Goal: Task Accomplishment & Management: Use online tool/utility

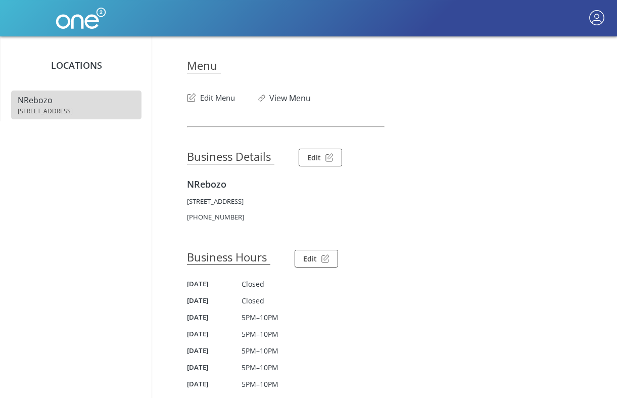
click at [223, 104] on article "Menu Edit Menu View Menu Business Details Edit NRebozo [STREET_ADDRESS] [PHONE_…" at bounding box center [384, 305] width 395 height 539
click at [223, 101] on button "Edit Menu" at bounding box center [211, 95] width 48 height 16
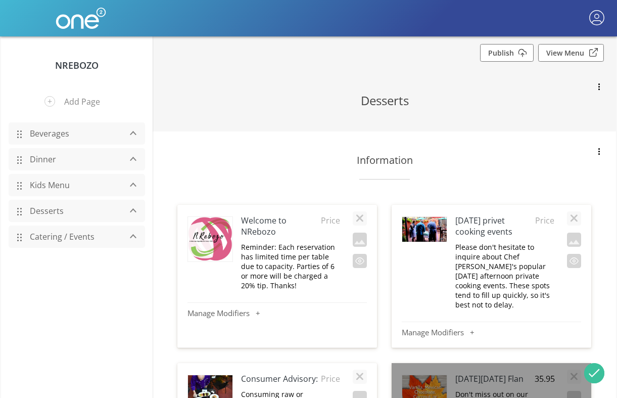
click at [91, 160] on link "Dinner" at bounding box center [73, 159] width 96 height 19
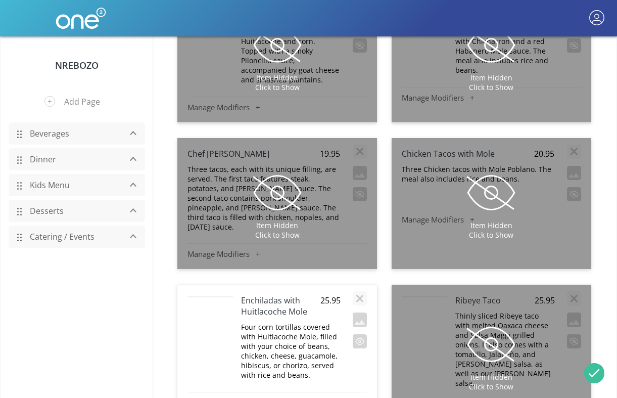
scroll to position [6879, 0]
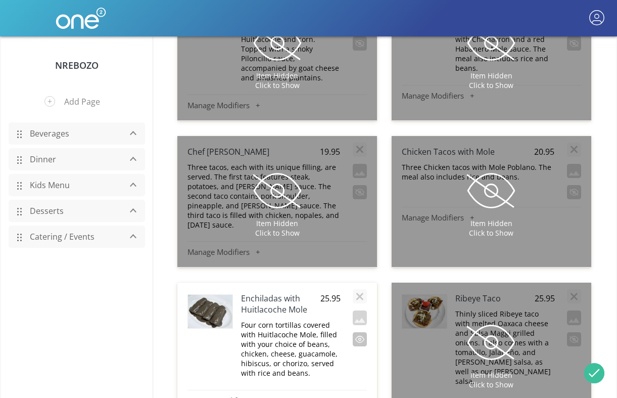
click at [358, 332] on button "button" at bounding box center [360, 339] width 14 height 14
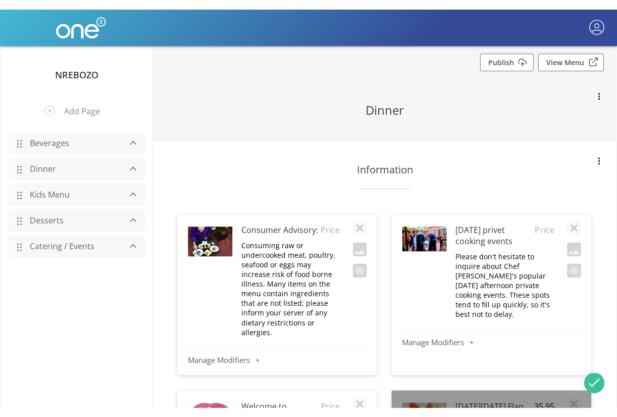
scroll to position [0, 0]
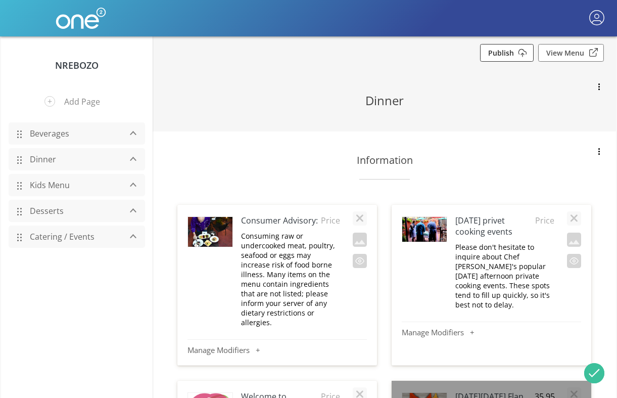
click at [518, 48] on link "Publish" at bounding box center [507, 53] width 54 height 18
click at [42, 132] on link "Beverages" at bounding box center [73, 133] width 96 height 19
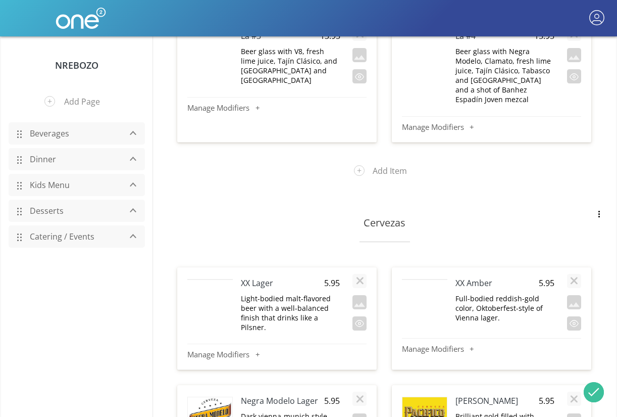
scroll to position [4346, 0]
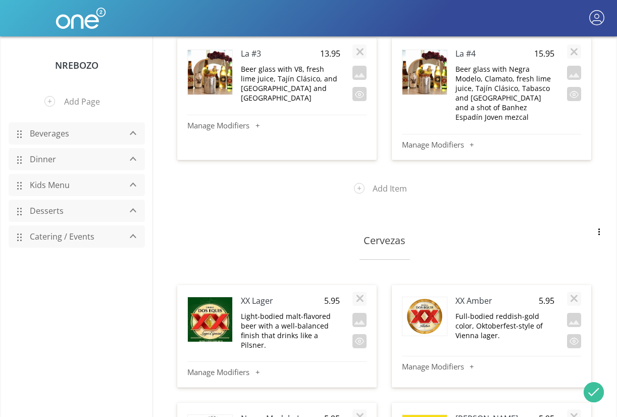
click at [195, 297] on img at bounding box center [210, 324] width 44 height 55
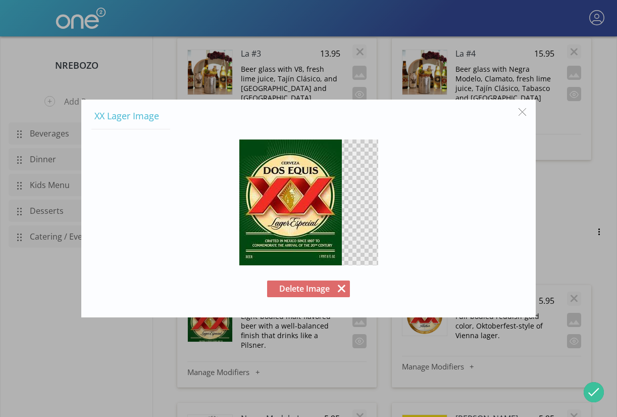
click at [339, 291] on button "Delete Image" at bounding box center [308, 288] width 83 height 17
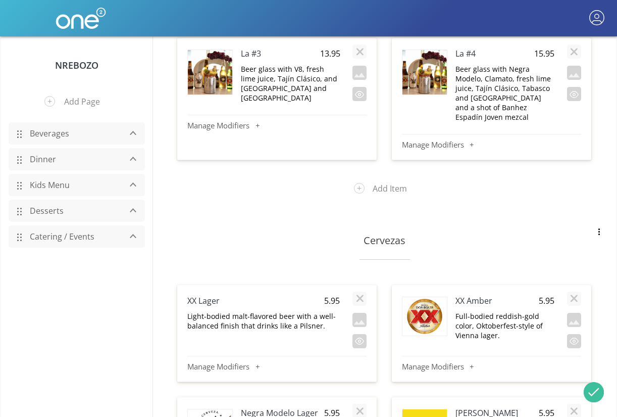
click at [197, 295] on h4 "XX Lager" at bounding box center [248, 300] width 122 height 11
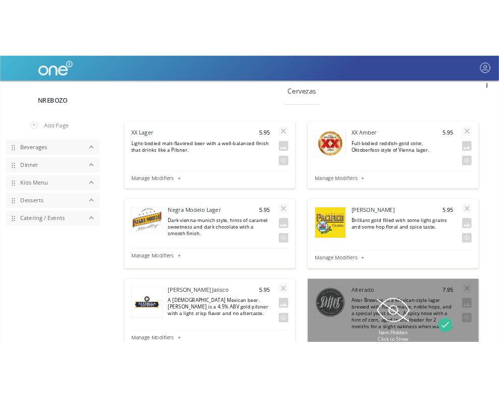
scroll to position [6861, 0]
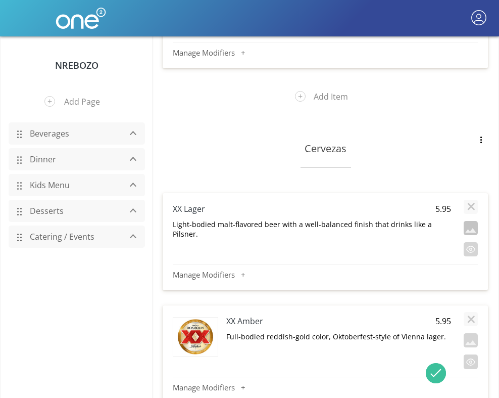
click at [470, 221] on button "button" at bounding box center [471, 228] width 14 height 14
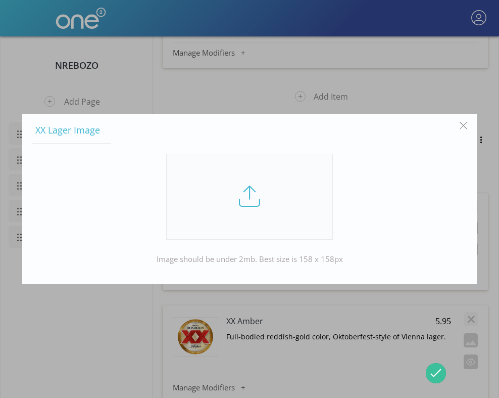
click at [232, 202] on link at bounding box center [249, 197] width 167 height 86
click at [0, 0] on input "file" at bounding box center [0, 0] width 0 height 0
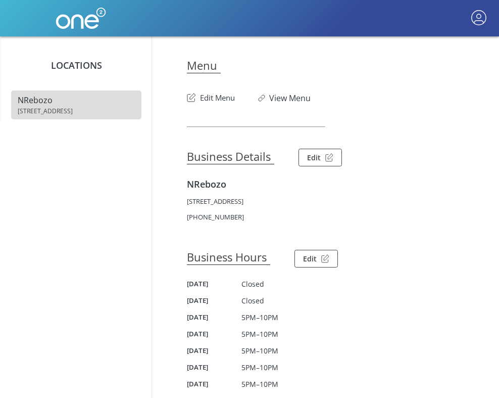
click at [207, 101] on button "Edit Menu" at bounding box center [211, 95] width 48 height 16
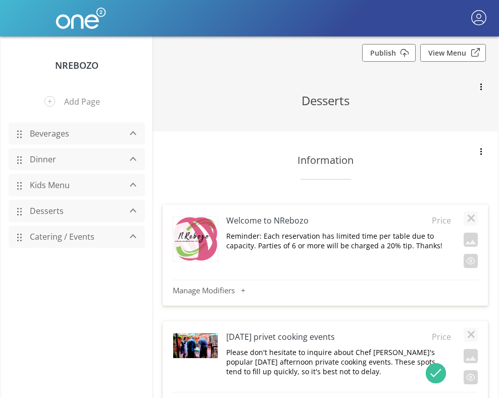
click at [61, 132] on link "Beverages" at bounding box center [73, 133] width 96 height 19
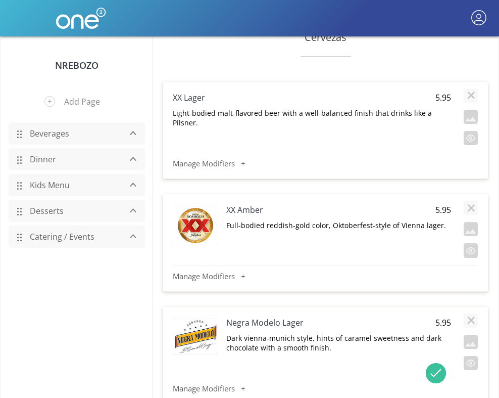
scroll to position [6806, 0]
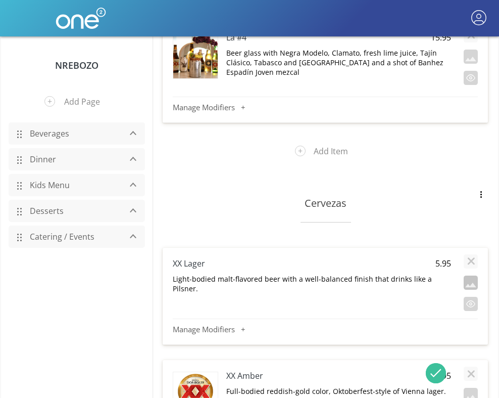
click at [467, 275] on button "button" at bounding box center [471, 282] width 14 height 14
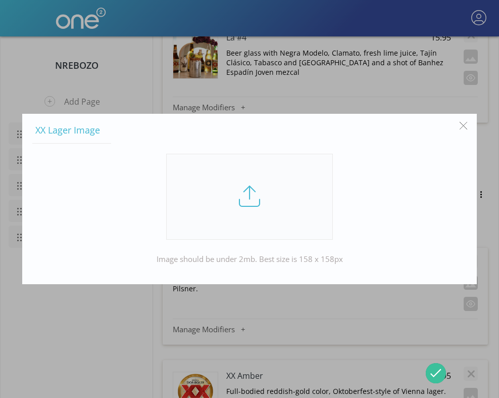
click at [253, 189] on link at bounding box center [249, 197] width 167 height 86
click at [0, 0] on input "file" at bounding box center [0, 0] width 0 height 0
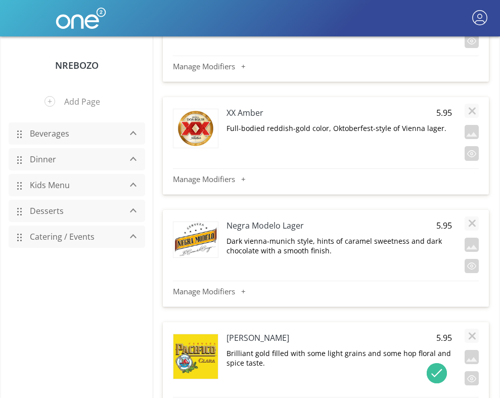
scroll to position [7063, 0]
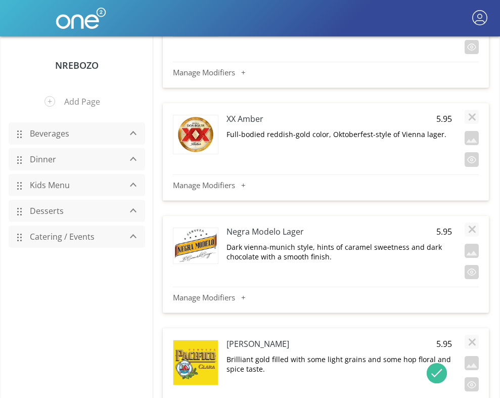
click at [248, 113] on h4 "XX Amber" at bounding box center [316, 118] width 180 height 11
click at [255, 226] on h4 "Negra Modelo Lager" at bounding box center [316, 231] width 180 height 11
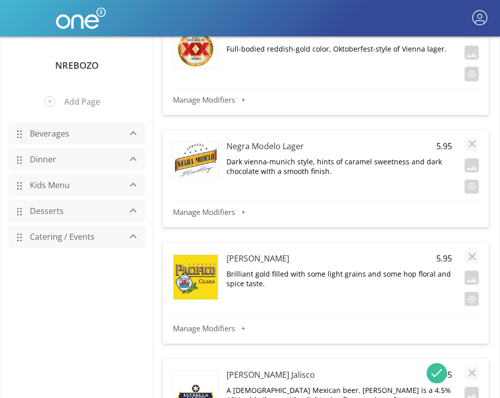
scroll to position [7150, 0]
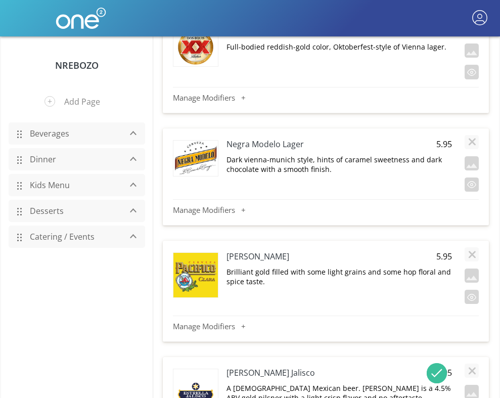
click at [242, 251] on h4 "[PERSON_NAME]" at bounding box center [316, 256] width 180 height 11
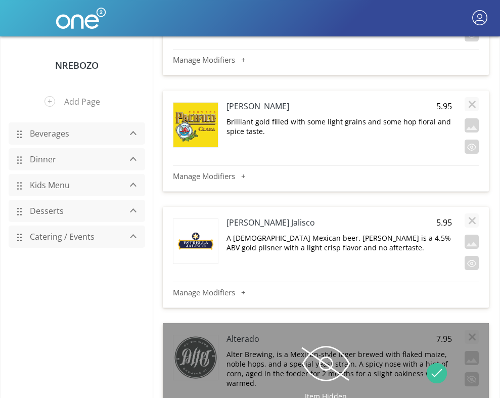
scroll to position [7309, 0]
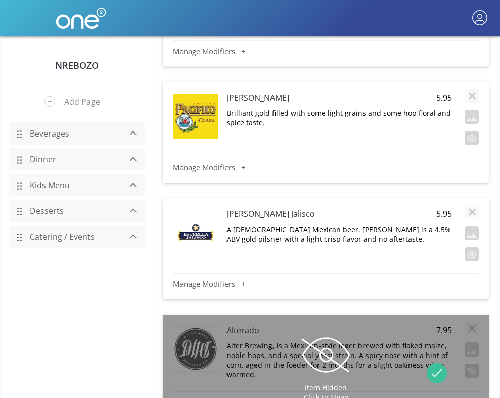
click at [260, 208] on h4 "[PERSON_NAME] Jalisco" at bounding box center [316, 213] width 180 height 11
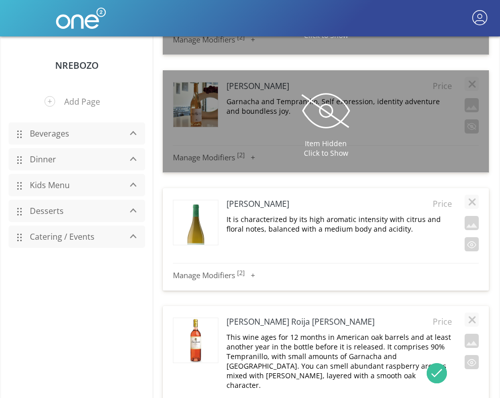
scroll to position [8695, 0]
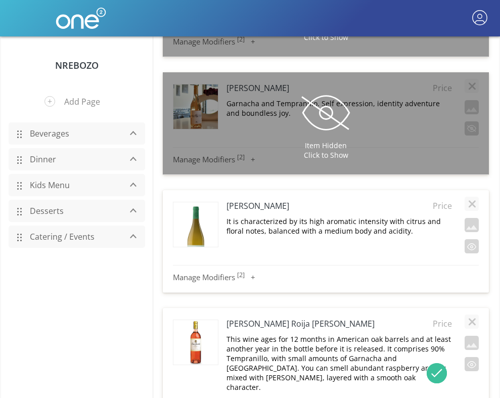
click at [203, 209] on img at bounding box center [195, 235] width 44 height 67
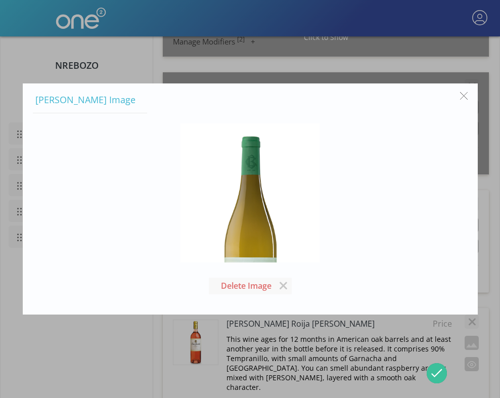
click at [282, 216] on img at bounding box center [249, 227] width 139 height 209
click at [462, 99] on button "button" at bounding box center [463, 95] width 19 height 19
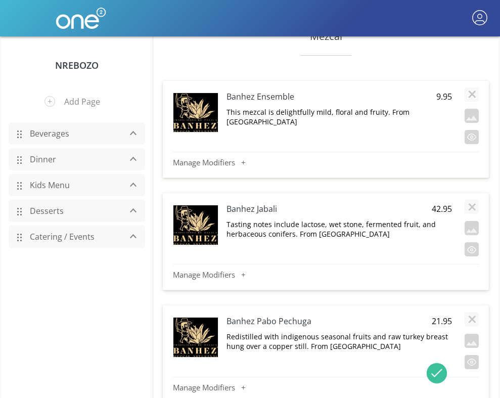
scroll to position [10410, 0]
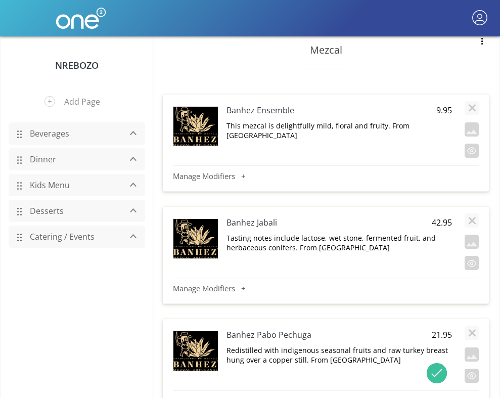
click at [272, 105] on h4 "Banhez Ensemble" at bounding box center [316, 110] width 180 height 11
click at [254, 105] on h4 "Banhez Ensemble" at bounding box center [316, 110] width 180 height 11
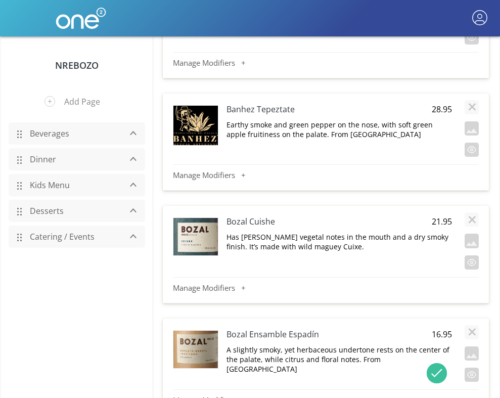
scroll to position [10749, 0]
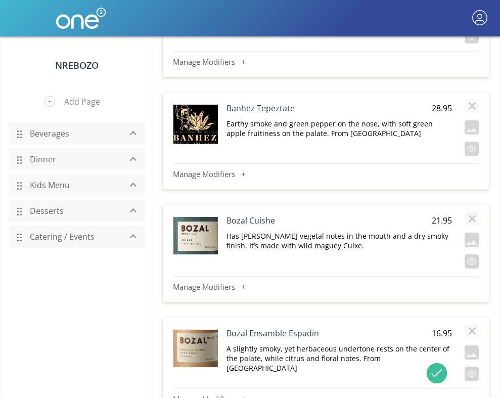
click at [245, 215] on h4 "Bozal Cuishe" at bounding box center [316, 220] width 180 height 11
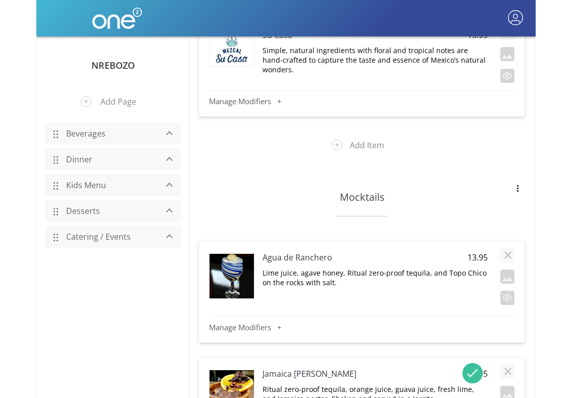
scroll to position [12611, 0]
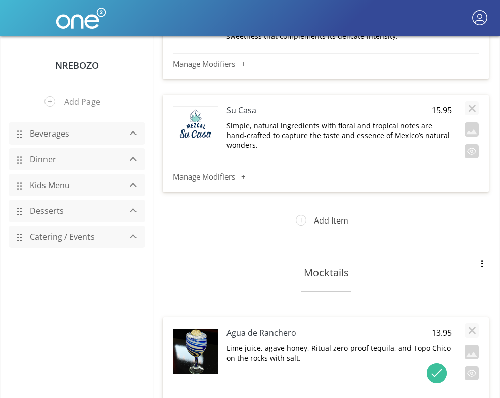
click at [326, 207] on button "Add Item" at bounding box center [326, 220] width 76 height 26
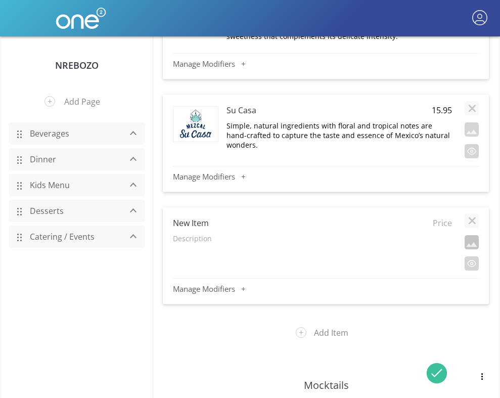
click at [467, 235] on button "button" at bounding box center [471, 242] width 14 height 14
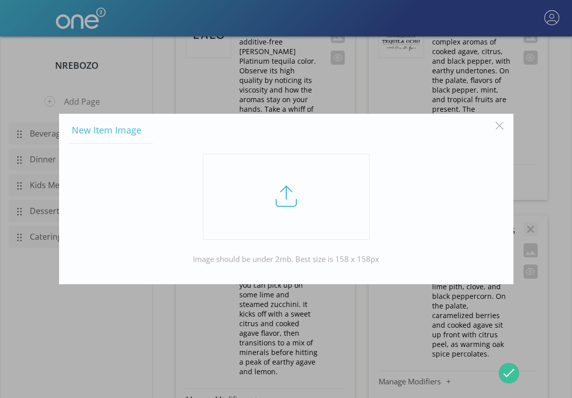
click at [498, 124] on button "button" at bounding box center [499, 125] width 19 height 19
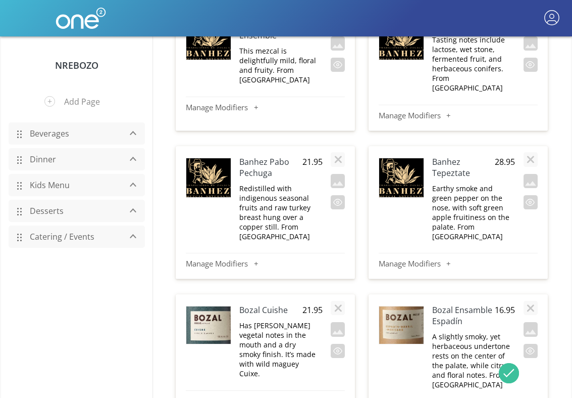
scroll to position [7661, 0]
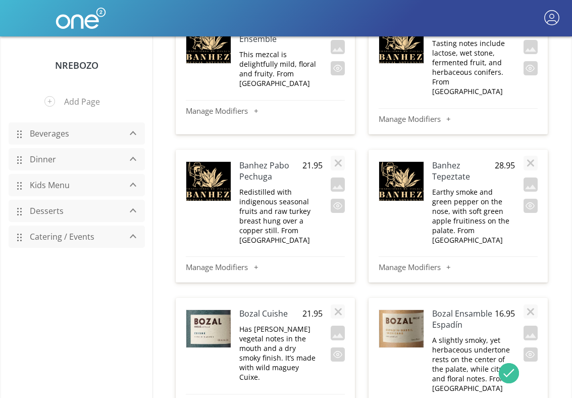
click at [350, 298] on div "Bozal Cuishe 21.95 Has rich green vegetal notes in the mouth and a dry smoky fi…" at bounding box center [265, 364] width 179 height 133
click at [266, 308] on h4 "Bozal Cuishe" at bounding box center [270, 313] width 63 height 11
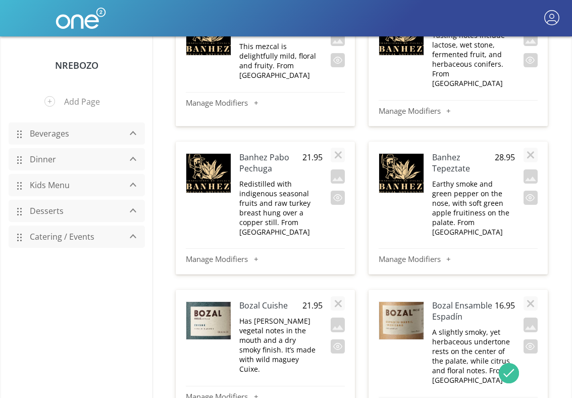
scroll to position [7670, 0]
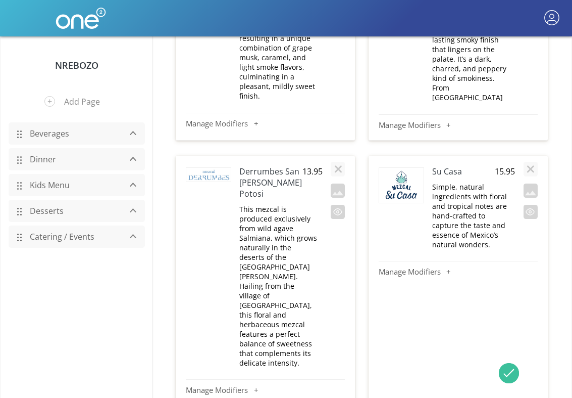
scroll to position [9058, 0]
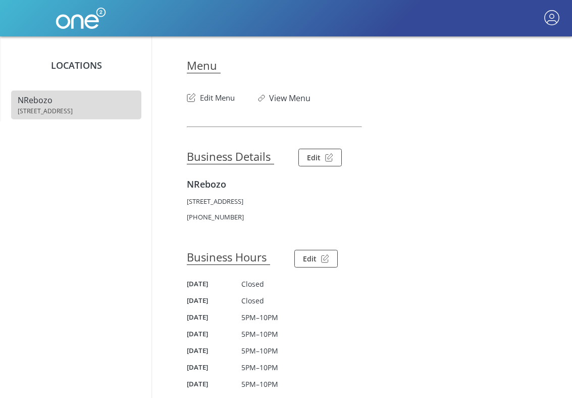
click at [223, 94] on button "Edit Menu" at bounding box center [211, 95] width 48 height 16
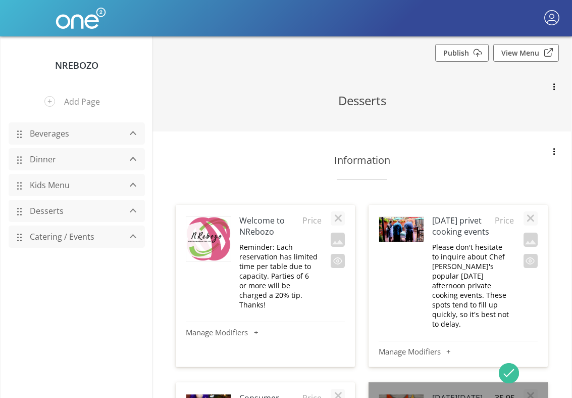
click at [64, 130] on link "Beverages" at bounding box center [73, 133] width 96 height 19
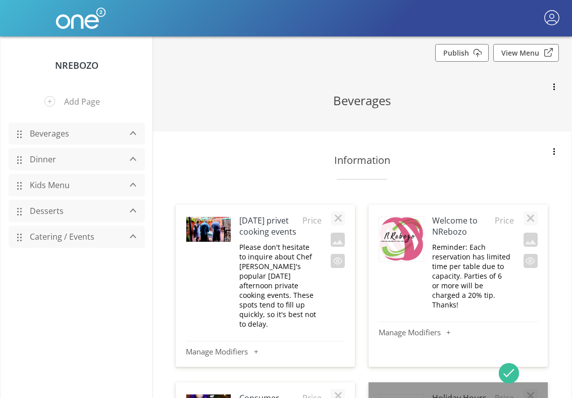
click at [45, 134] on link "Beverages" at bounding box center [73, 133] width 96 height 19
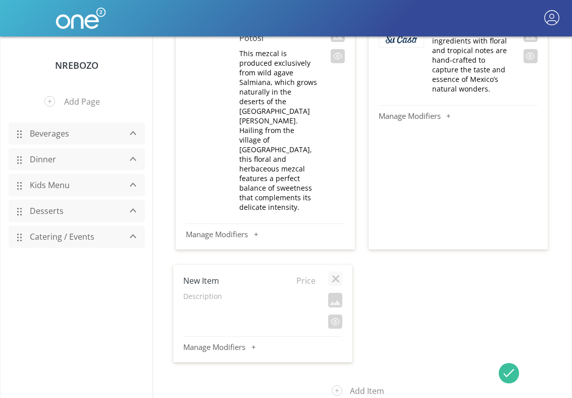
scroll to position [9104, 0]
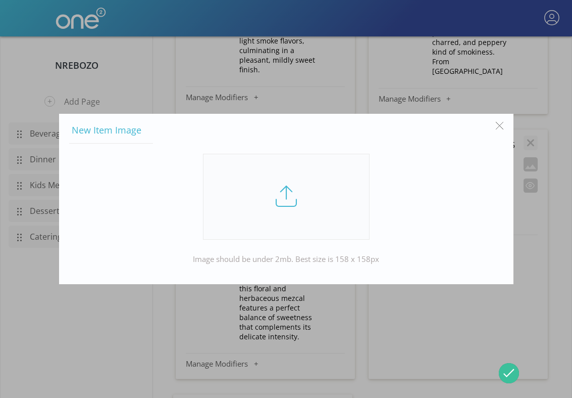
click at [311, 196] on link at bounding box center [286, 197] width 167 height 86
click at [0, 0] on input "file" at bounding box center [0, 0] width 0 height 0
click at [312, 221] on link at bounding box center [286, 197] width 167 height 86
click at [0, 0] on input "file" at bounding box center [0, 0] width 0 height 0
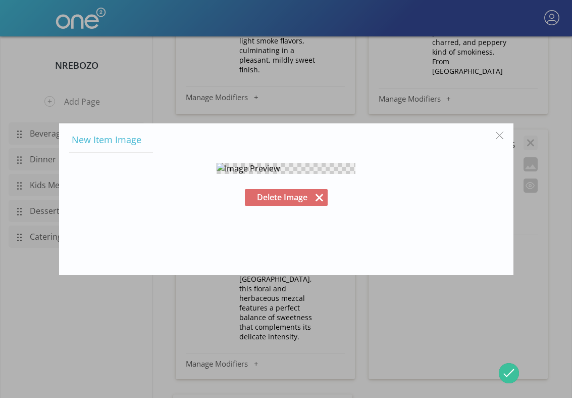
click at [283, 206] on button "Delete Image" at bounding box center [286, 197] width 83 height 17
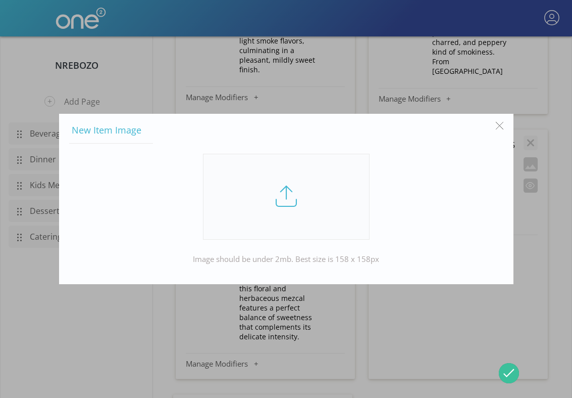
click at [316, 181] on link at bounding box center [286, 197] width 167 height 86
click at [0, 0] on input "file" at bounding box center [0, 0] width 0 height 0
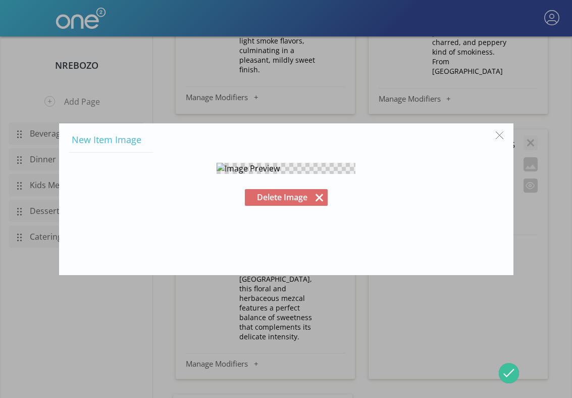
click at [292, 206] on button "Delete Image" at bounding box center [286, 197] width 83 height 17
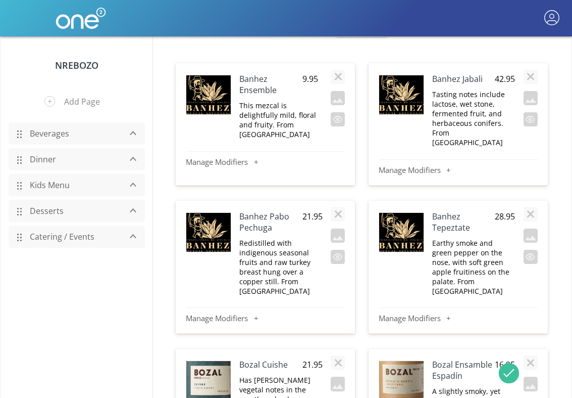
scroll to position [7610, 0]
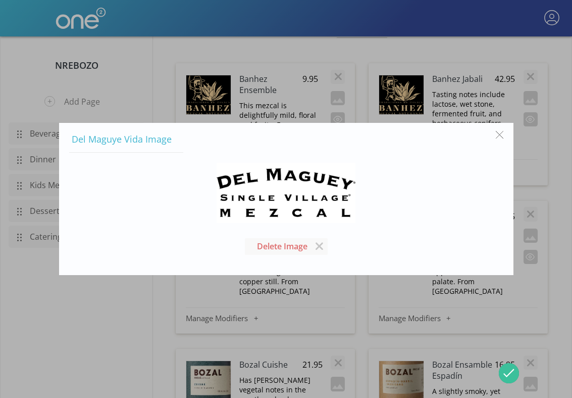
click at [500, 129] on button "button" at bounding box center [499, 134] width 19 height 19
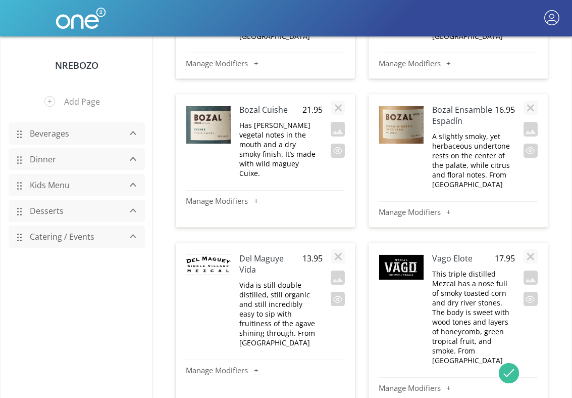
scroll to position [7847, 0]
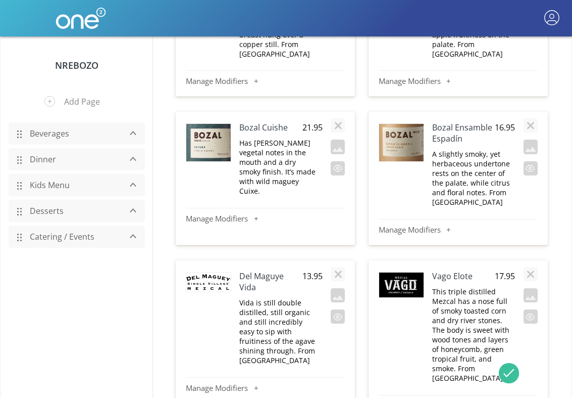
click at [405, 272] on img at bounding box center [401, 284] width 44 height 25
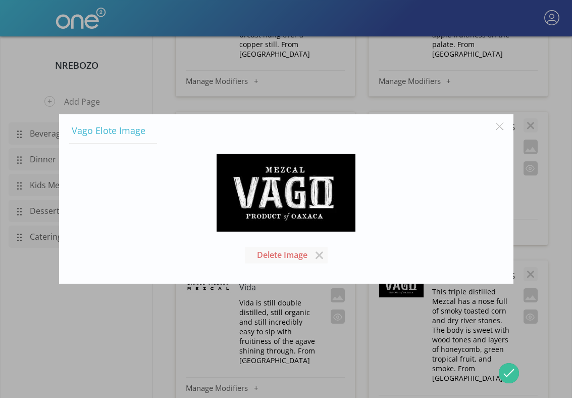
click at [495, 68] on div at bounding box center [286, 199] width 572 height 398
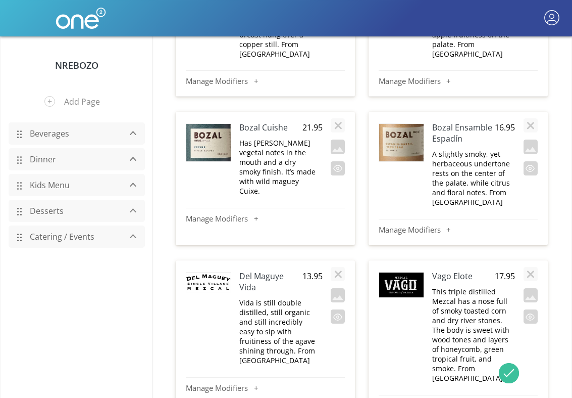
click at [467, 270] on h4 "Vago Elote" at bounding box center [463, 275] width 63 height 11
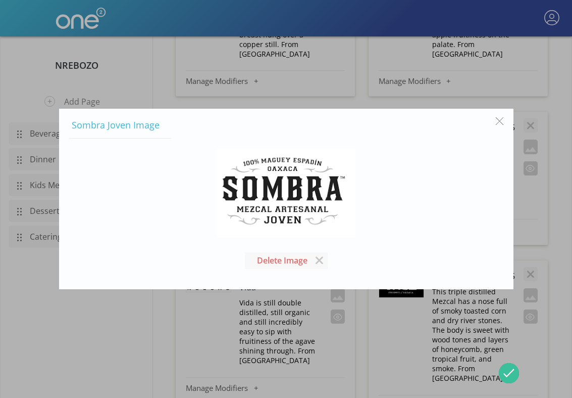
click at [449, 333] on div at bounding box center [286, 199] width 572 height 398
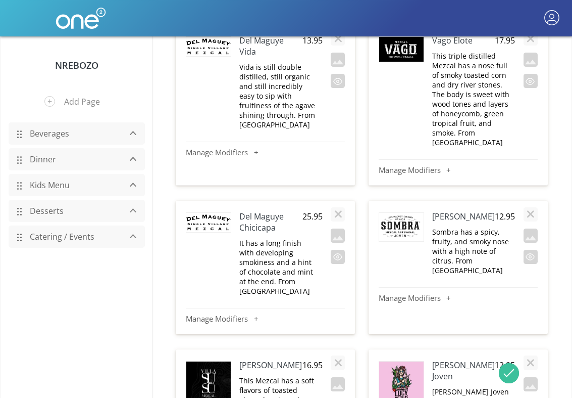
scroll to position [8089, 0]
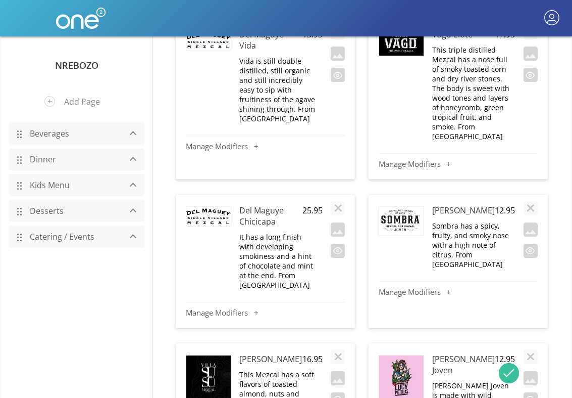
click at [270, 353] on h4 "[PERSON_NAME]" at bounding box center [270, 358] width 63 height 11
click at [220, 355] on img at bounding box center [208, 377] width 44 height 44
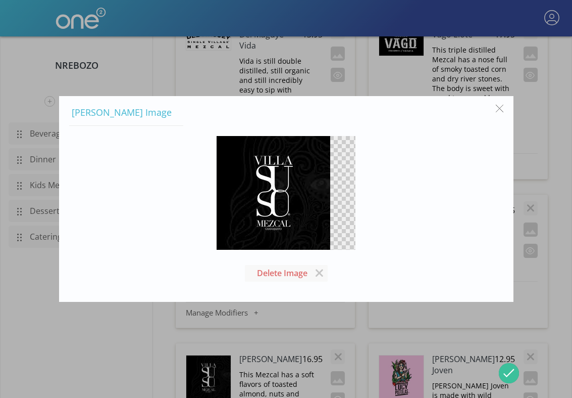
click at [498, 108] on button "button" at bounding box center [499, 108] width 19 height 19
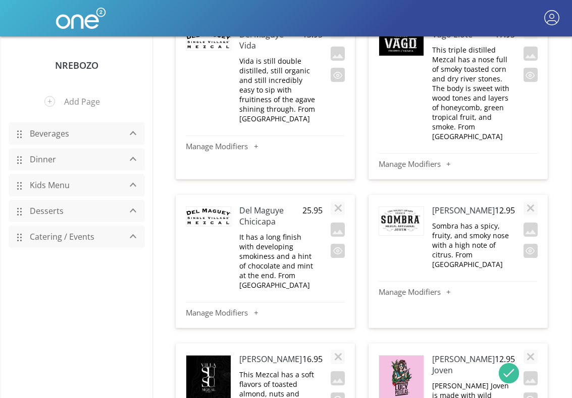
click at [445, 353] on h4 "[PERSON_NAME] Joven" at bounding box center [463, 364] width 63 height 22
click at [413, 355] on img at bounding box center [401, 377] width 44 height 44
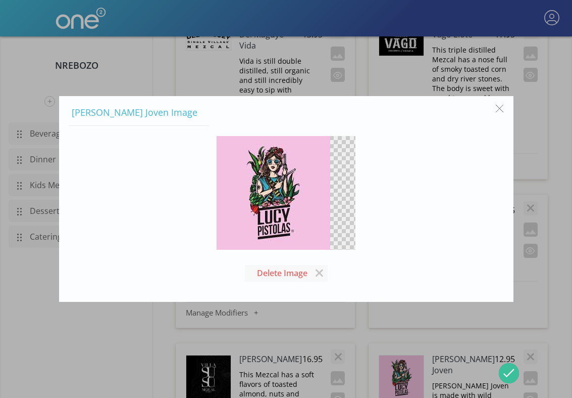
click at [499, 109] on button "button" at bounding box center [499, 108] width 19 height 19
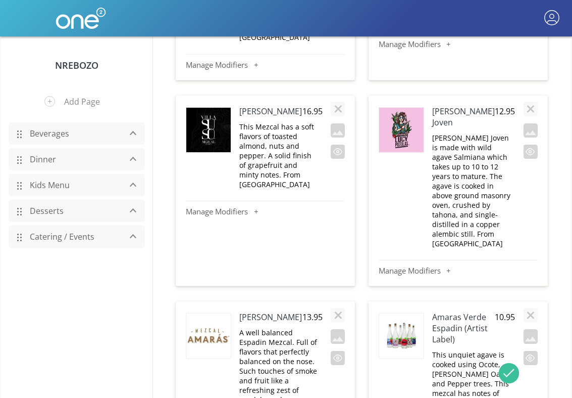
scroll to position [8322, 0]
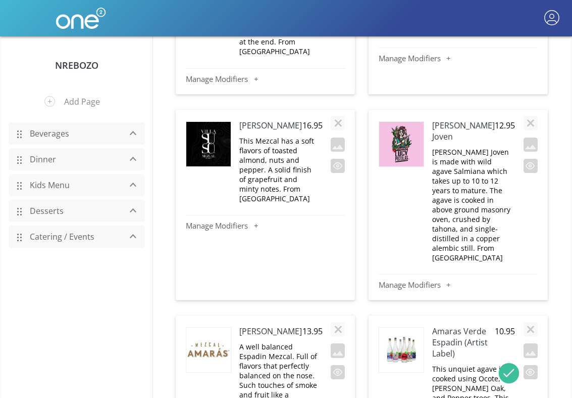
click at [252, 325] on h4 "[PERSON_NAME]" at bounding box center [270, 330] width 63 height 11
click at [214, 327] on img at bounding box center [208, 349] width 44 height 44
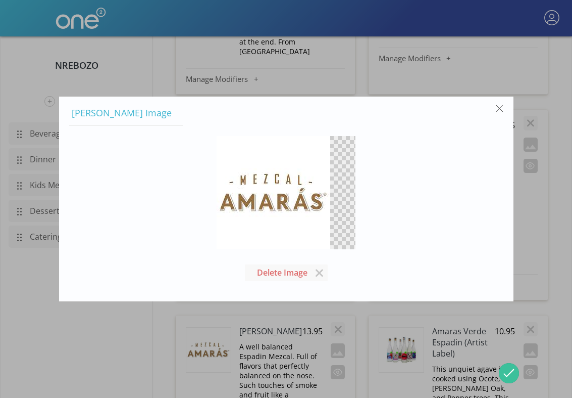
drag, startPoint x: 254, startPoint y: 192, endPoint x: 674, endPoint y: 76, distance: 435.9
click at [404, 152] on div "Delete Image" at bounding box center [286, 208] width 434 height 165
click at [503, 108] on button "button" at bounding box center [499, 108] width 19 height 19
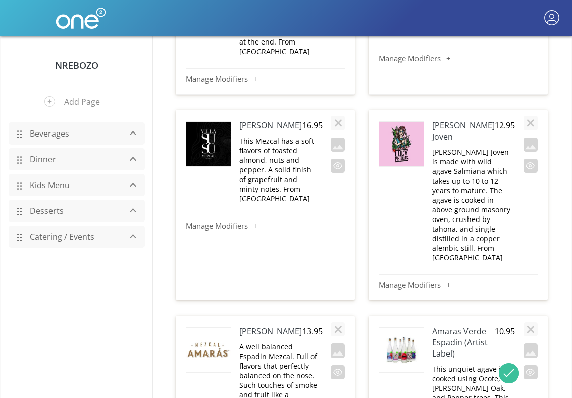
click at [434, 325] on h4 "Amaras Verde Espadin (Artist Label)" at bounding box center [463, 341] width 63 height 33
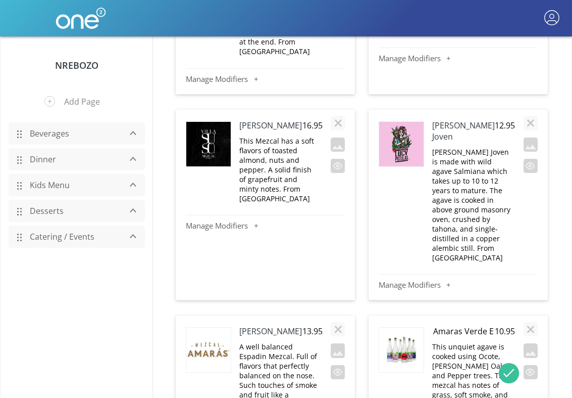
click at [406, 327] on img at bounding box center [401, 349] width 44 height 44
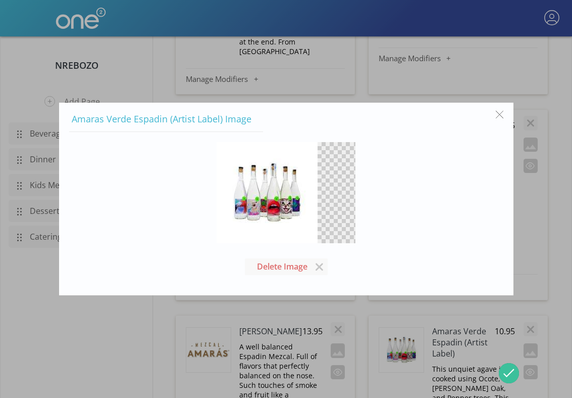
click at [502, 113] on button "button" at bounding box center [499, 114] width 19 height 19
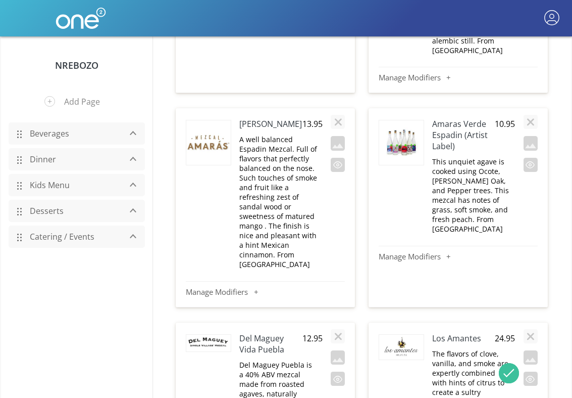
scroll to position [8531, 0]
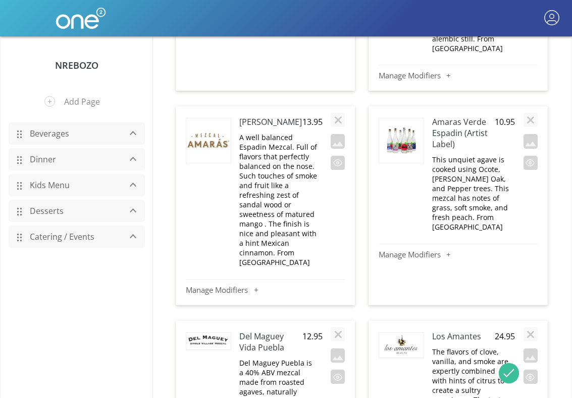
click at [450, 330] on h4 "Los Amantes" at bounding box center [463, 335] width 63 height 11
click at [387, 332] on img at bounding box center [401, 344] width 44 height 25
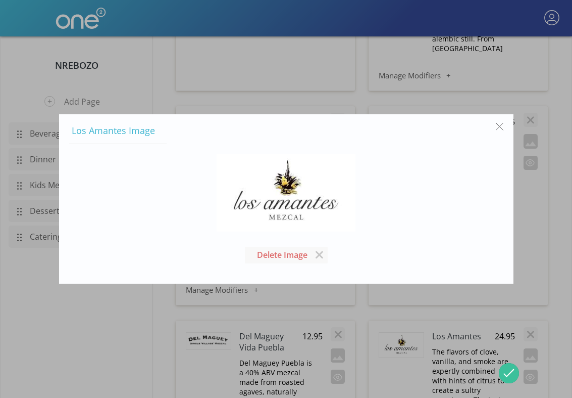
click at [526, 208] on div at bounding box center [286, 199] width 572 height 398
click at [526, 325] on div at bounding box center [531, 390] width 14 height 131
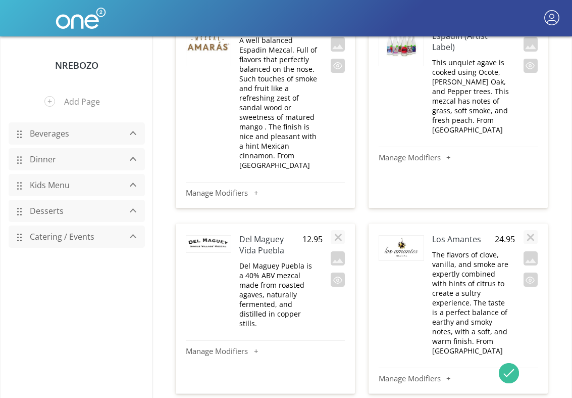
scroll to position [8651, 0]
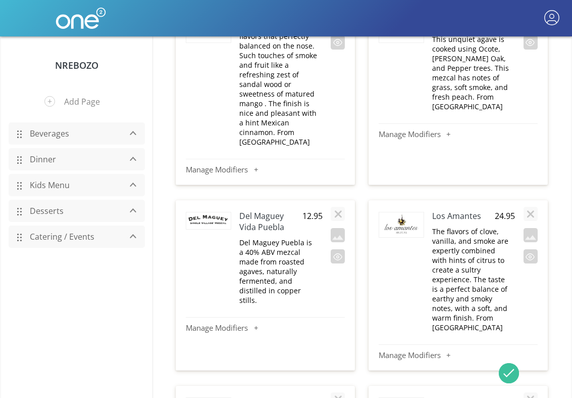
click at [272, 396] on h4 "Sombra Reposé" at bounding box center [270, 401] width 63 height 11
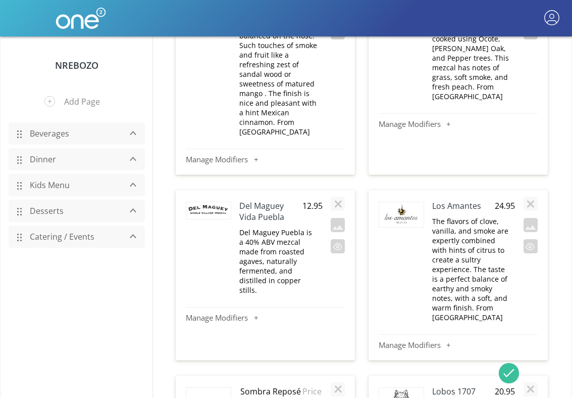
scroll to position [8663, 0]
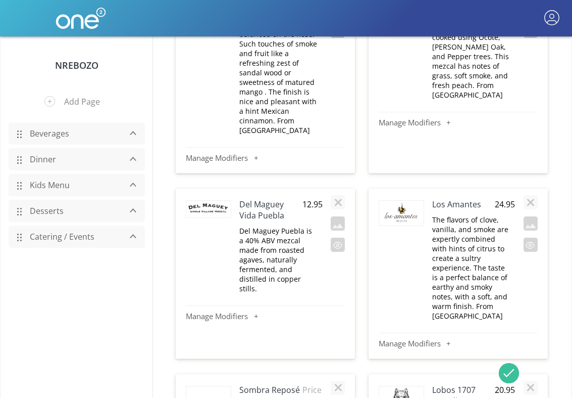
click at [444, 384] on h4 "Lobos 1707 Espadin" at bounding box center [463, 395] width 63 height 22
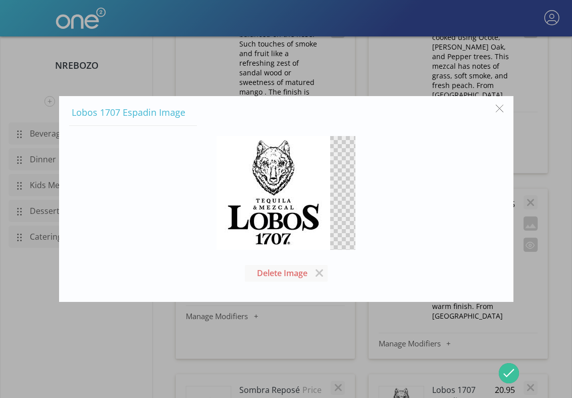
drag, startPoint x: 263, startPoint y: 194, endPoint x: 579, endPoint y: 138, distance: 321.1
click at [502, 107] on button "button" at bounding box center [499, 108] width 19 height 19
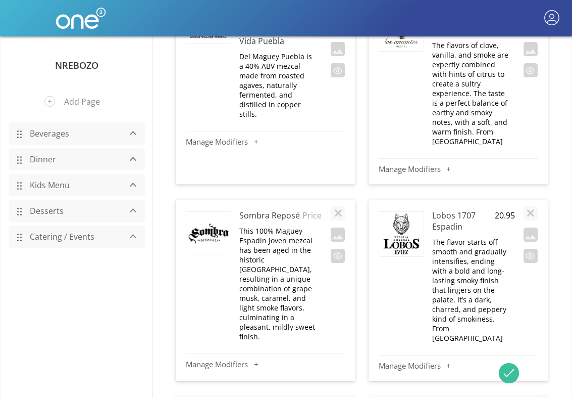
scroll to position [8840, 0]
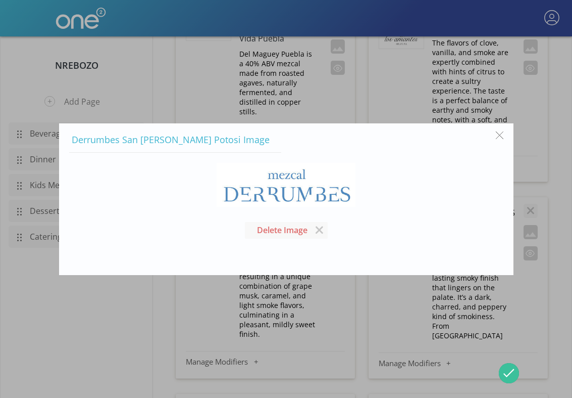
drag, startPoint x: 317, startPoint y: 193, endPoint x: 676, endPoint y: 94, distance: 372.1
drag, startPoint x: 282, startPoint y: 177, endPoint x: 512, endPoint y: 196, distance: 230.1
click at [405, 194] on div "Delete Image" at bounding box center [286, 201] width 434 height 96
drag, startPoint x: 306, startPoint y: 199, endPoint x: 471, endPoint y: 208, distance: 165.9
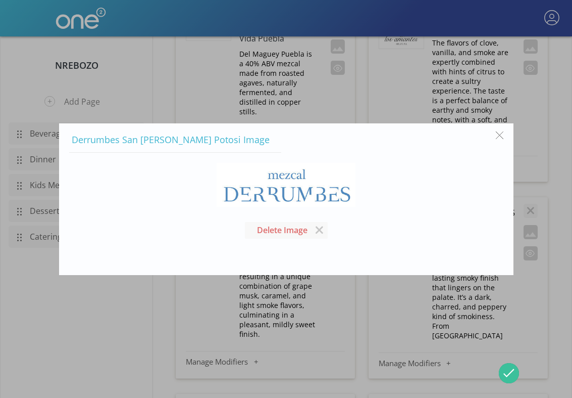
click at [466, 208] on div "Delete Image" at bounding box center [286, 201] width 434 height 96
drag, startPoint x: 311, startPoint y: 175, endPoint x: 580, endPoint y: 130, distance: 273.4
click at [498, 133] on button "button" at bounding box center [499, 135] width 19 height 19
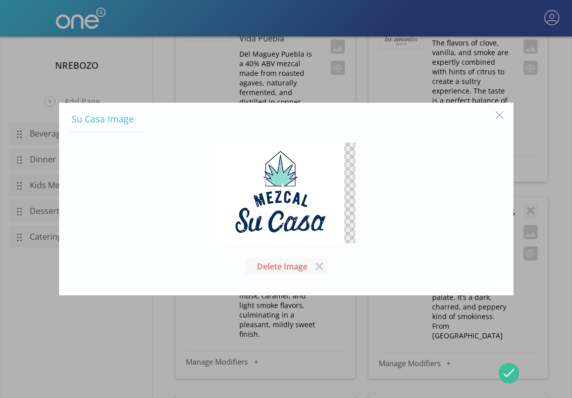
click at [272, 177] on img at bounding box center [281, 192] width 128 height 101
click at [495, 115] on button "button" at bounding box center [499, 114] width 19 height 19
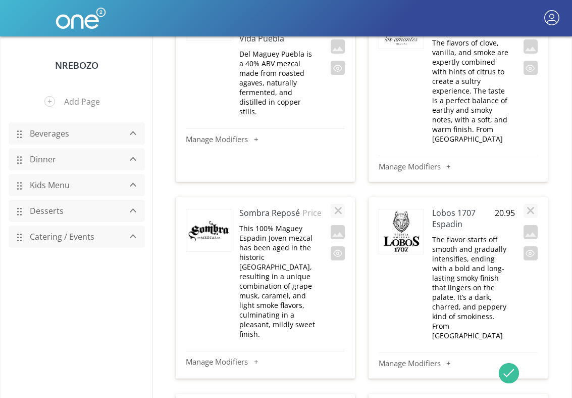
type input "Su Casa"
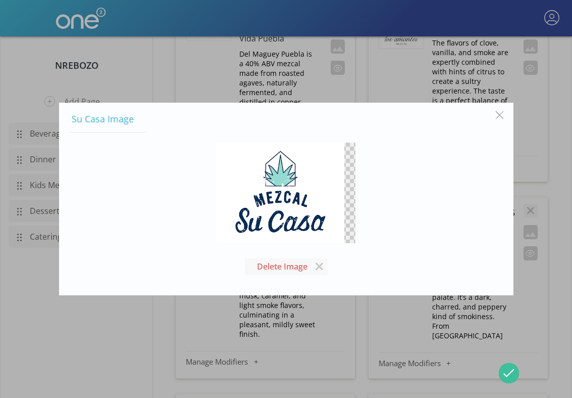
click at [426, 323] on div at bounding box center [286, 199] width 572 height 398
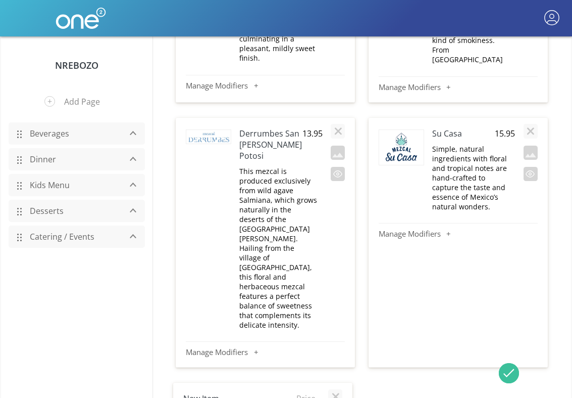
scroll to position [9180, 0]
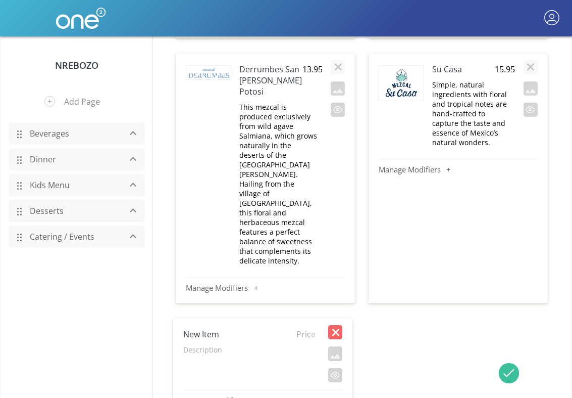
click at [339, 325] on button "button" at bounding box center [335, 332] width 14 height 14
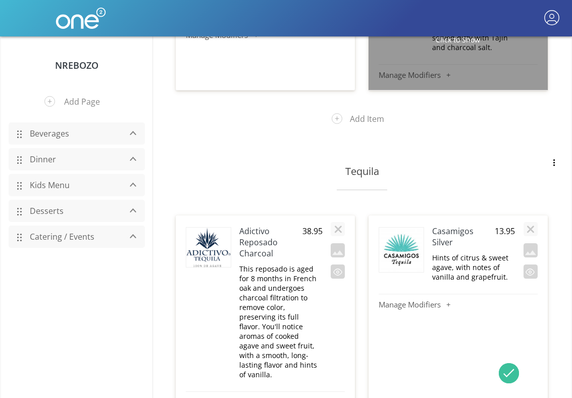
scroll to position [9955, 0]
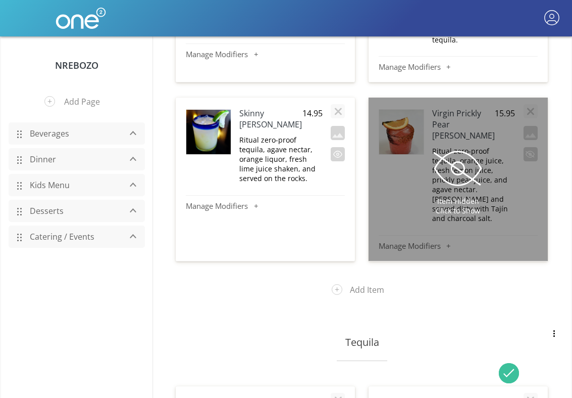
click at [275, 396] on input "Adictivo Reposado Charcoal" at bounding box center [270, 402] width 63 height 12
click at [256, 396] on input "Adictivo Reposado Charcoal" at bounding box center [270, 402] width 63 height 12
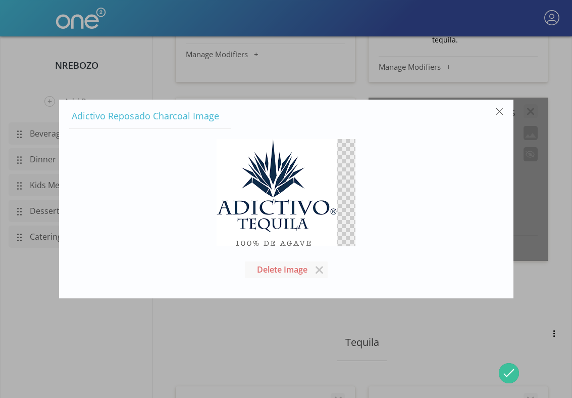
click at [524, 177] on div at bounding box center [286, 199] width 572 height 398
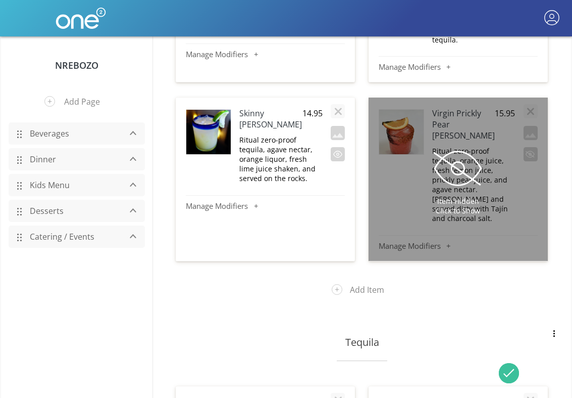
click at [448, 396] on input "Casamigos Silver" at bounding box center [463, 402] width 63 height 12
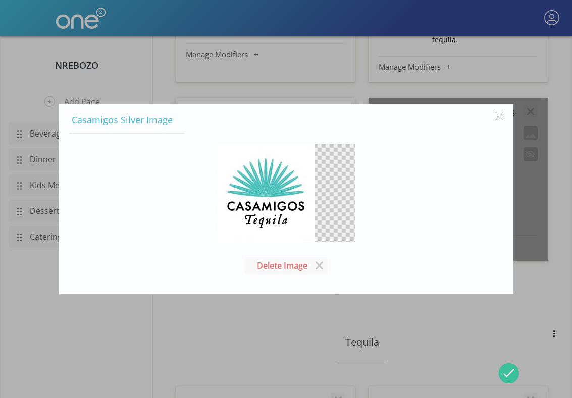
click at [446, 227] on div "Delete Image" at bounding box center [286, 208] width 434 height 151
click at [505, 117] on button "button" at bounding box center [499, 115] width 19 height 19
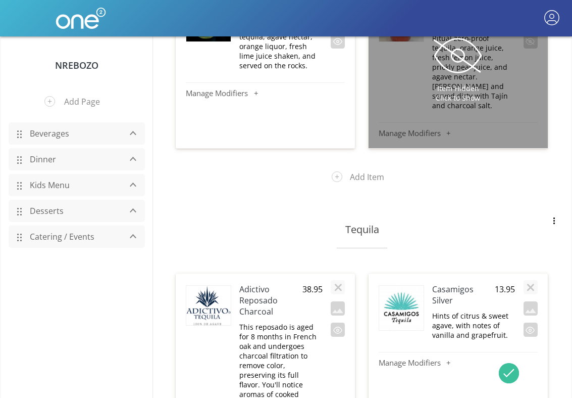
scroll to position [10125, 0]
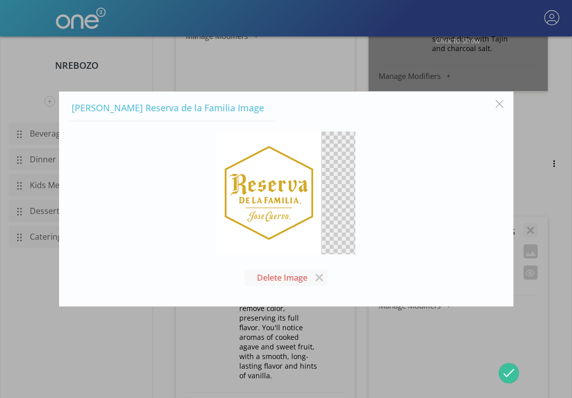
click at [498, 105] on button "button" at bounding box center [499, 103] width 19 height 19
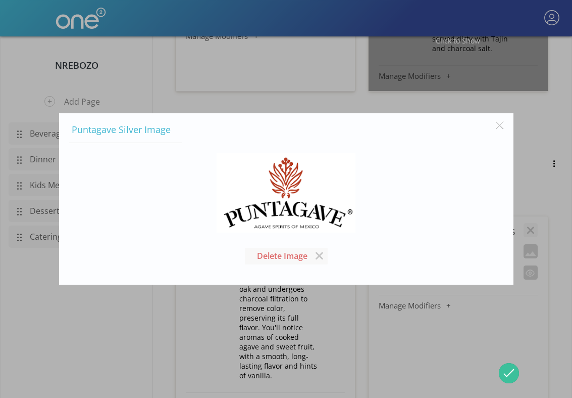
click at [502, 125] on button "button" at bounding box center [499, 125] width 19 height 19
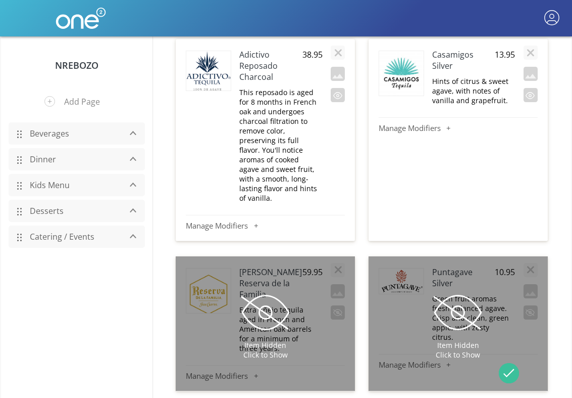
scroll to position [10332, 0]
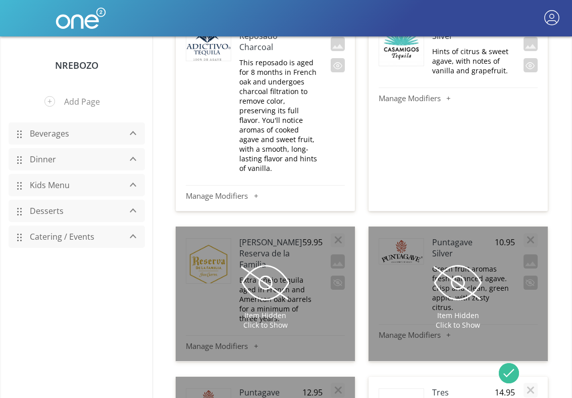
click at [444, 386] on h4 "Tres Generaciones Silver" at bounding box center [463, 402] width 63 height 33
click at [476, 386] on input "Tres Generaciones Silver" at bounding box center [463, 392] width 63 height 12
click at [485, 386] on input "Tres Generaciones Silver" at bounding box center [463, 392] width 63 height 12
drag, startPoint x: 485, startPoint y: 87, endPoint x: 388, endPoint y: 81, distance: 97.1
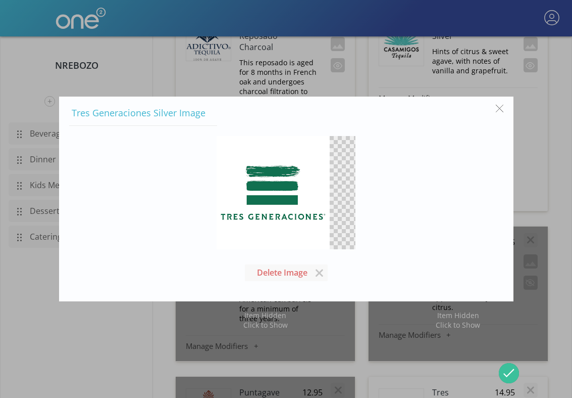
click at [499, 110] on button "button" at bounding box center [499, 108] width 19 height 19
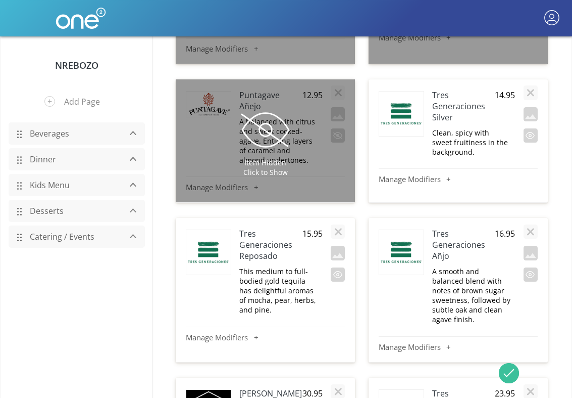
scroll to position [10786, 0]
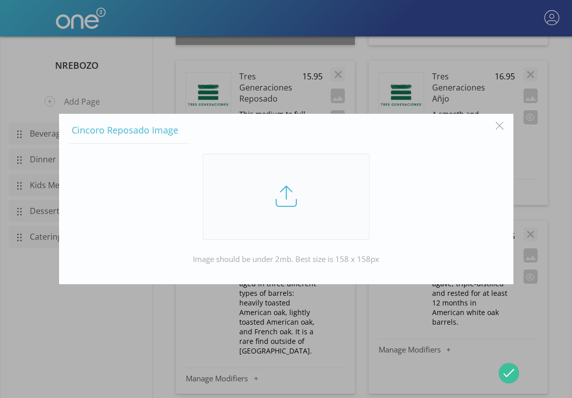
click at [282, 200] on link at bounding box center [286, 197] width 167 height 86
click at [0, 0] on input "file" at bounding box center [0, 0] width 0 height 0
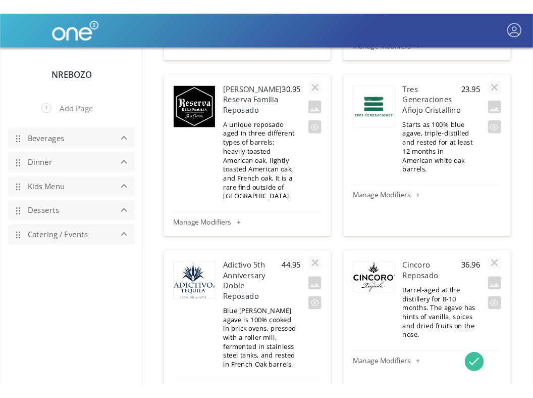
scroll to position [10948, 0]
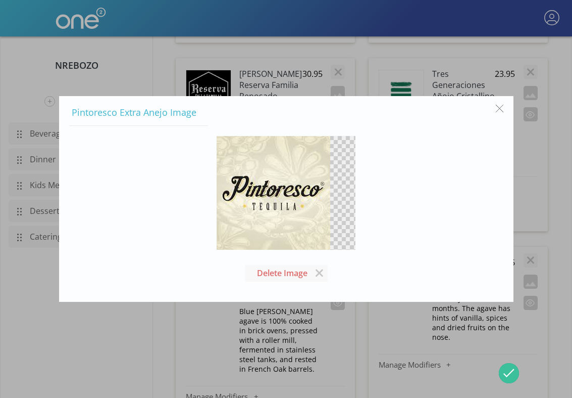
click at [546, 61] on div at bounding box center [286, 199] width 572 height 398
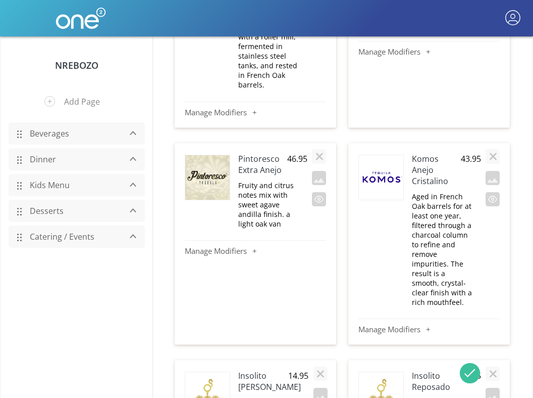
scroll to position [12442, 0]
click at [257, 153] on h4 "Pintoresco Extra Anejo" at bounding box center [262, 164] width 49 height 22
click at [197, 155] on img at bounding box center [207, 177] width 44 height 44
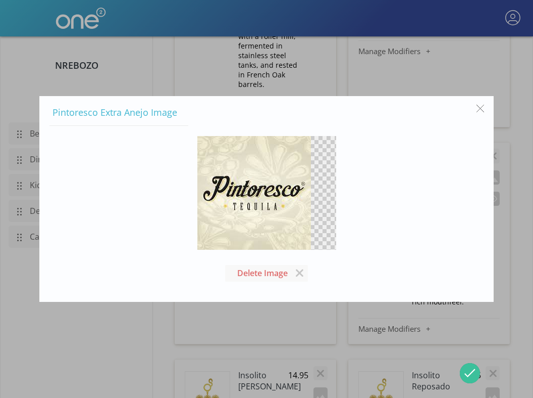
click at [498, 231] on div at bounding box center [266, 199] width 533 height 398
click at [498, 231] on div at bounding box center [493, 228] width 14 height 163
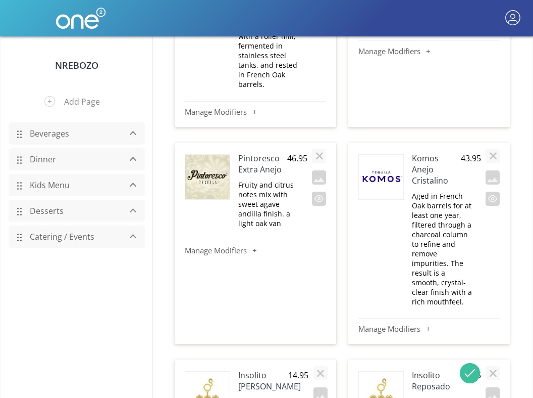
click at [418, 153] on h4 "Komos Anejo Cristalino" at bounding box center [436, 169] width 49 height 33
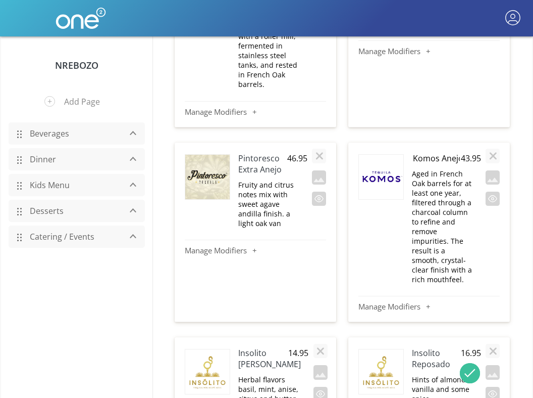
click at [423, 152] on input "Komos Anejo Cristalino" at bounding box center [436, 158] width 49 height 12
click at [395, 155] on img at bounding box center [381, 177] width 44 height 44
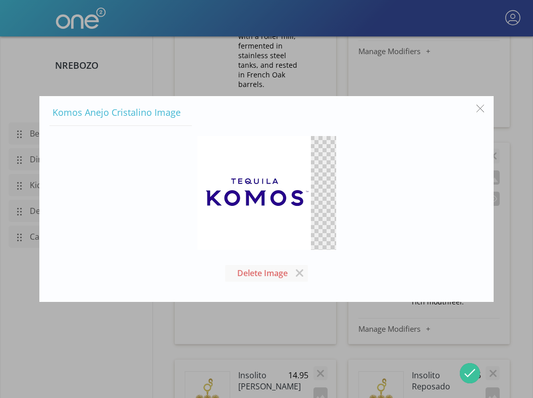
click at [480, 106] on button "button" at bounding box center [480, 108] width 19 height 19
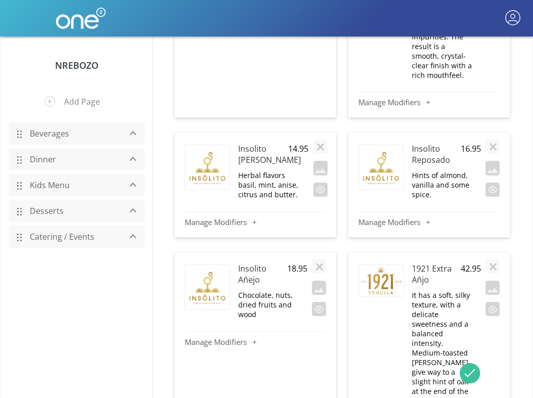
scroll to position [12669, 0]
click at [249, 142] on h4 "Insolito [PERSON_NAME]" at bounding box center [263, 153] width 50 height 22
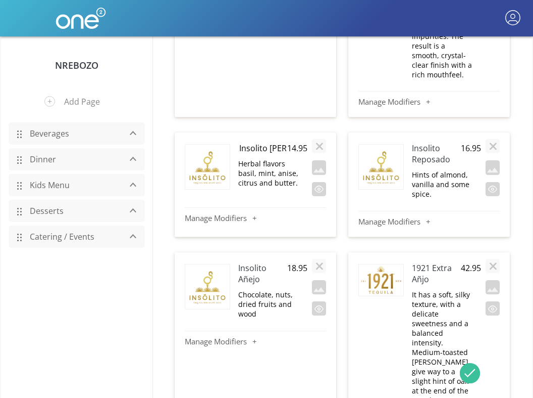
click at [249, 142] on input "Insolito [PERSON_NAME]" at bounding box center [262, 148] width 49 height 12
click at [209, 144] on img at bounding box center [207, 166] width 44 height 45
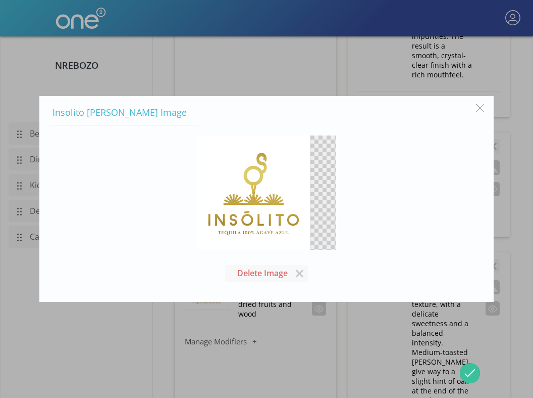
click at [479, 108] on button "button" at bounding box center [480, 108] width 19 height 19
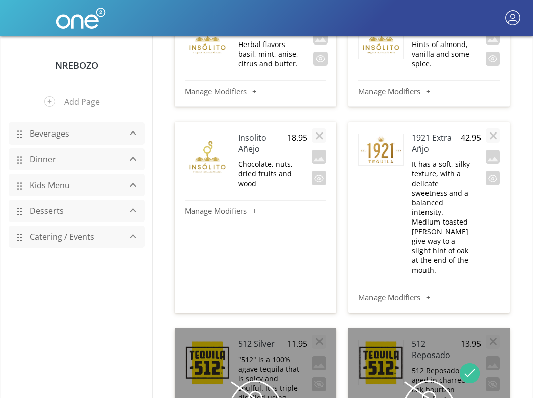
scroll to position [12804, 0]
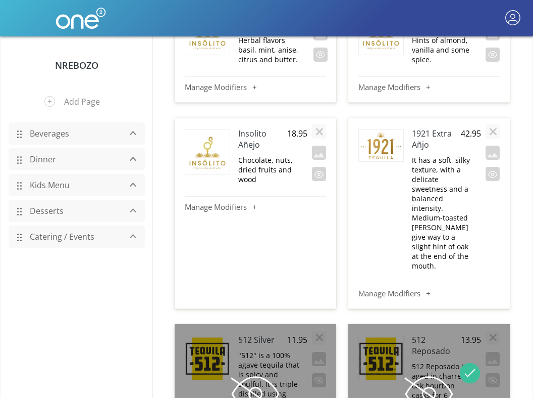
click at [428, 128] on h4 "1921 Extra Añjo" at bounding box center [436, 139] width 49 height 22
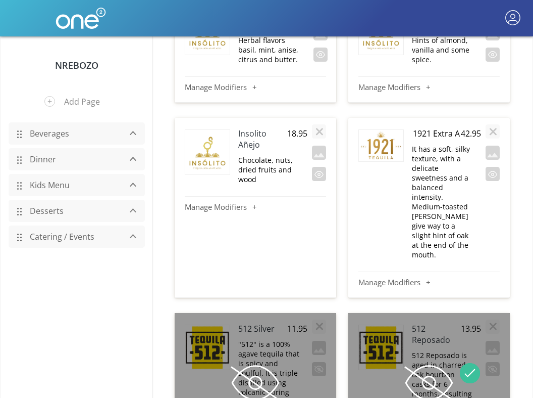
click at [427, 127] on input "1921 Extra Añjo" at bounding box center [436, 133] width 49 height 12
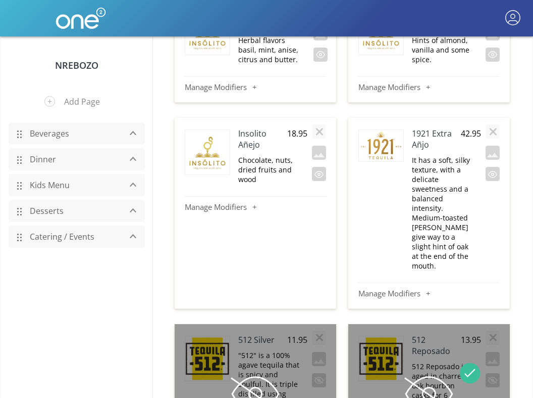
click at [379, 130] on img at bounding box center [381, 145] width 44 height 31
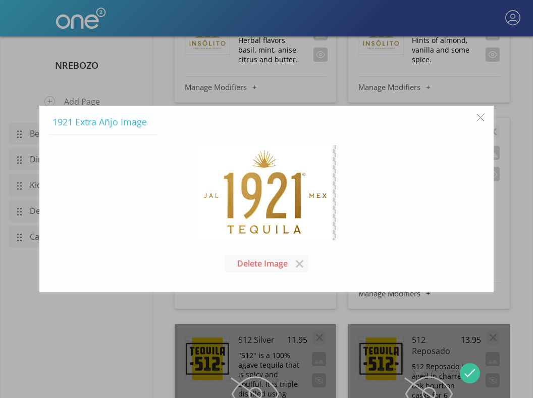
click at [484, 125] on button "button" at bounding box center [480, 117] width 19 height 19
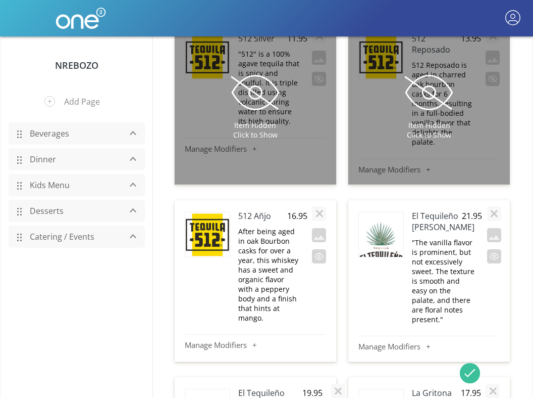
scroll to position [13068, 0]
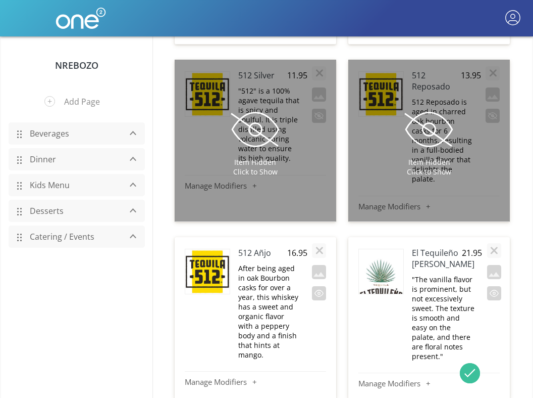
click at [258, 247] on h4 "512 Añjo" at bounding box center [262, 252] width 49 height 11
click at [249, 247] on input "512 Añjo" at bounding box center [262, 253] width 49 height 12
click at [210, 249] on img at bounding box center [207, 271] width 44 height 45
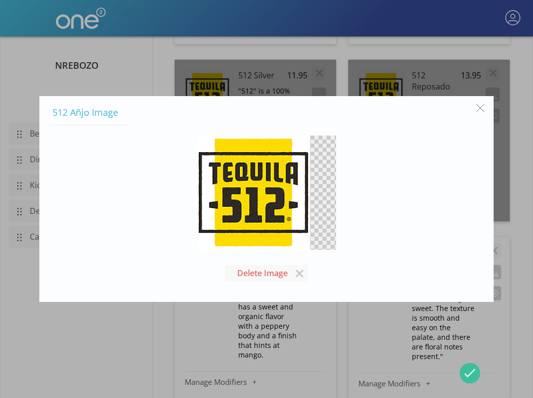
click at [475, 108] on button "button" at bounding box center [480, 108] width 19 height 19
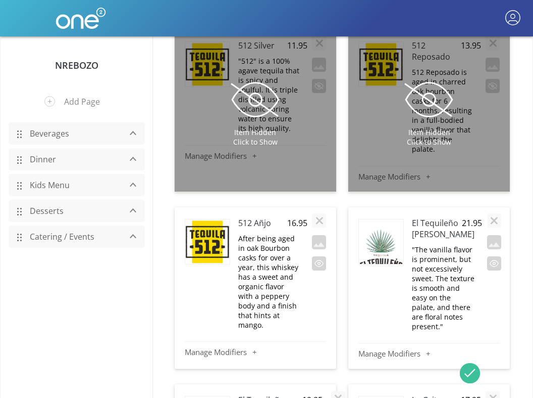
scroll to position [13108, 0]
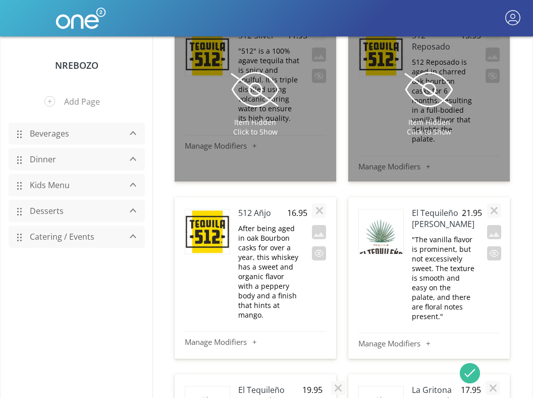
click at [433, 207] on h4 "El Tequileño [PERSON_NAME]" at bounding box center [437, 218] width 50 height 22
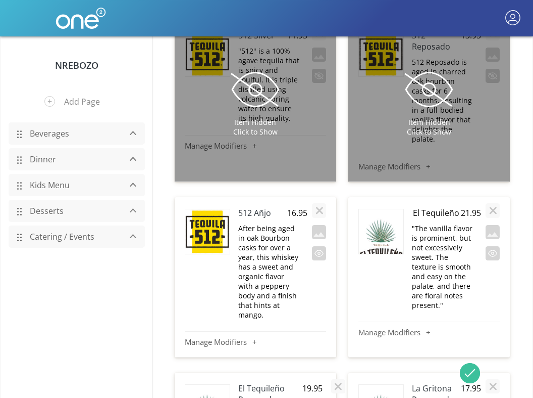
click at [433, 207] on input "El Tequileño [PERSON_NAME]" at bounding box center [436, 213] width 49 height 12
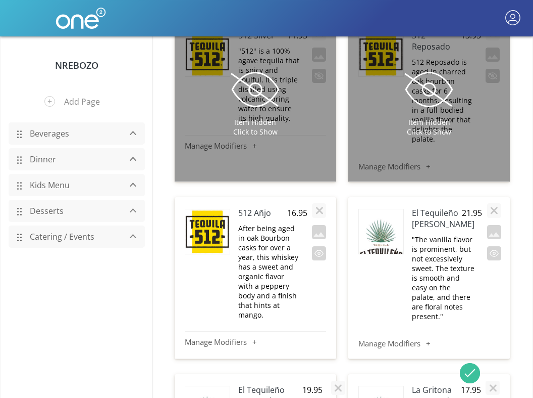
click at [386, 209] on img at bounding box center [381, 238] width 44 height 59
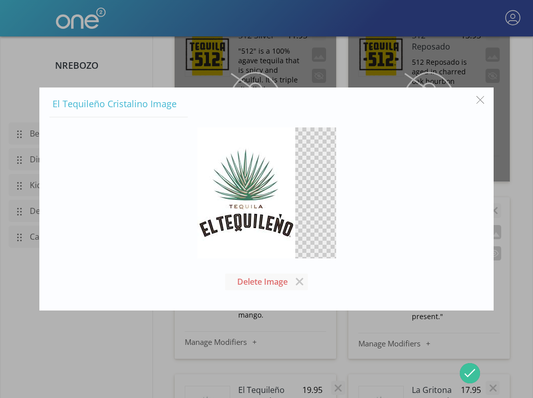
click at [518, 193] on div at bounding box center [266, 199] width 533 height 398
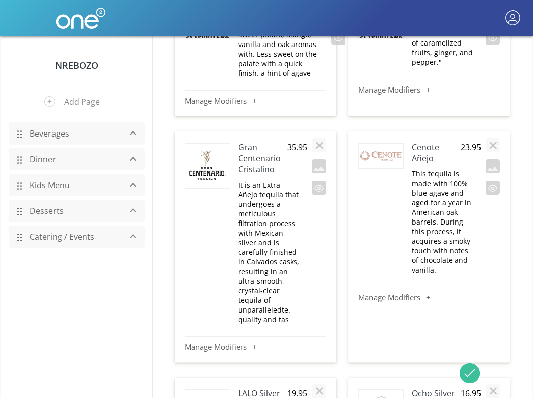
scroll to position [13509, 0]
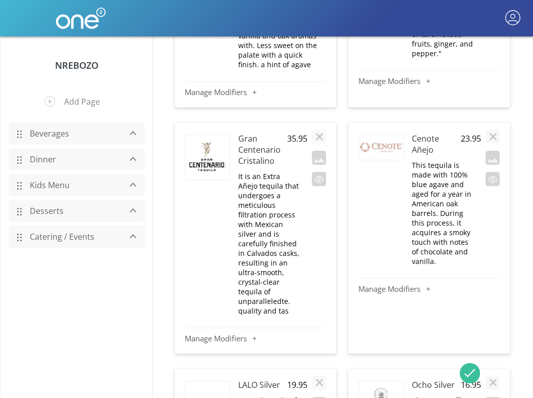
click at [247, 133] on h4 "Gran Centenario Cristalino" at bounding box center [262, 149] width 49 height 33
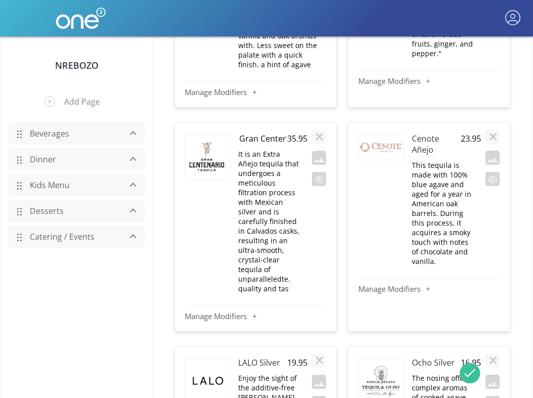
click at [212, 138] on img at bounding box center [207, 157] width 44 height 44
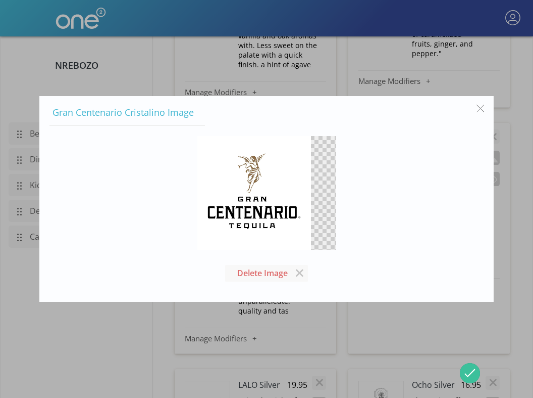
click at [515, 224] on div at bounding box center [266, 199] width 533 height 398
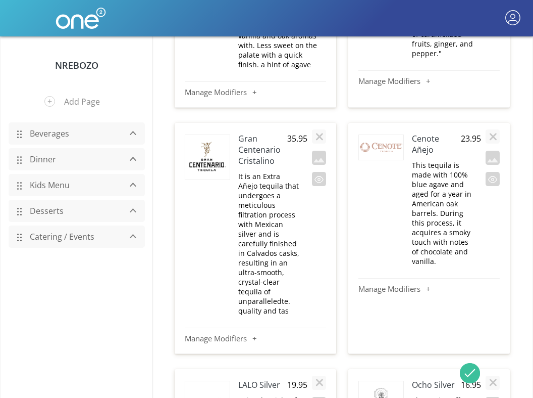
click at [418, 133] on h4 "Cenote Añejo" at bounding box center [436, 144] width 49 height 22
click at [378, 135] on img at bounding box center [381, 147] width 44 height 25
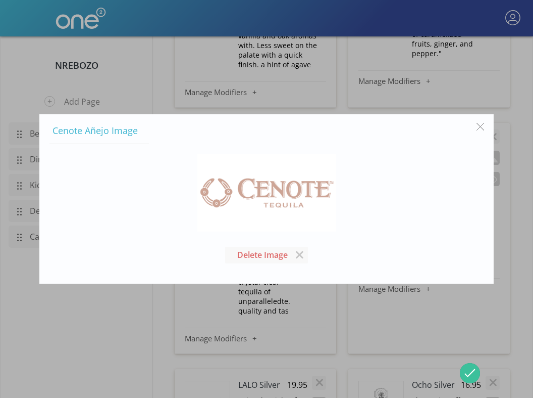
click at [382, 225] on div "Delete Image" at bounding box center [267, 208] width 434 height 129
click at [479, 122] on button "button" at bounding box center [480, 126] width 19 height 19
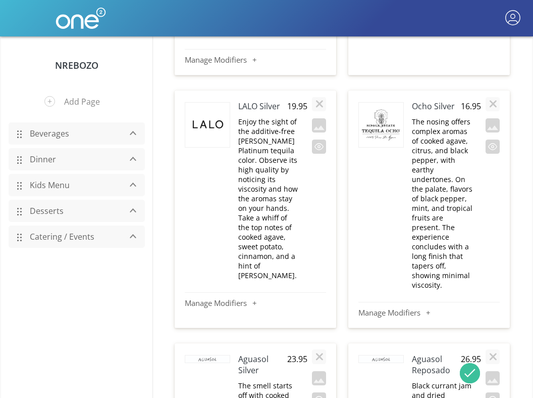
scroll to position [13785, 0]
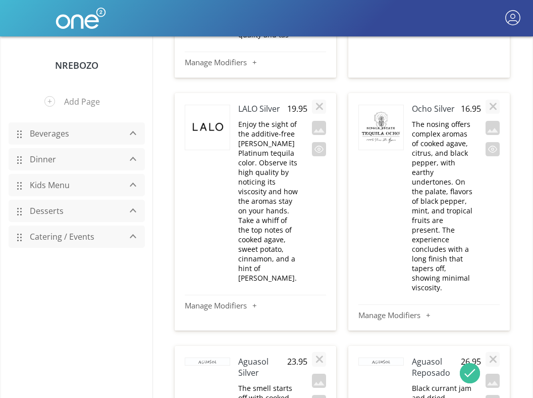
click at [255, 103] on h4 "LALO Silver" at bounding box center [262, 108] width 49 height 11
click at [253, 103] on input "LALO Silver" at bounding box center [262, 109] width 49 height 12
click at [207, 114] on img at bounding box center [207, 127] width 44 height 44
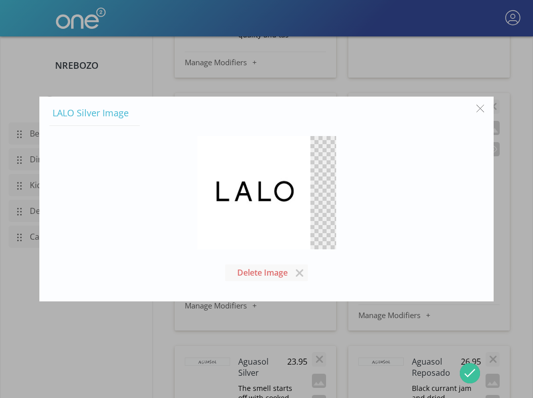
click at [517, 200] on div at bounding box center [266, 199] width 533 height 398
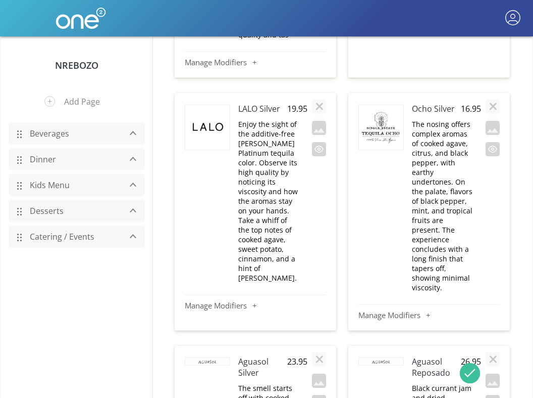
click at [435, 103] on h4 "Ocho Silver" at bounding box center [436, 108] width 49 height 11
click at [425, 103] on input "Ocho Silver" at bounding box center [436, 109] width 49 height 12
click at [379, 112] on img at bounding box center [381, 127] width 44 height 44
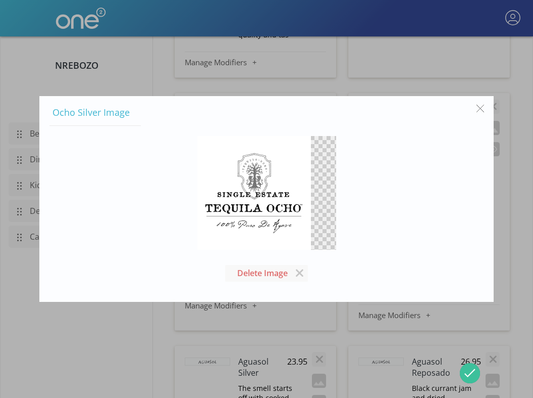
click at [481, 107] on button "button" at bounding box center [480, 108] width 19 height 19
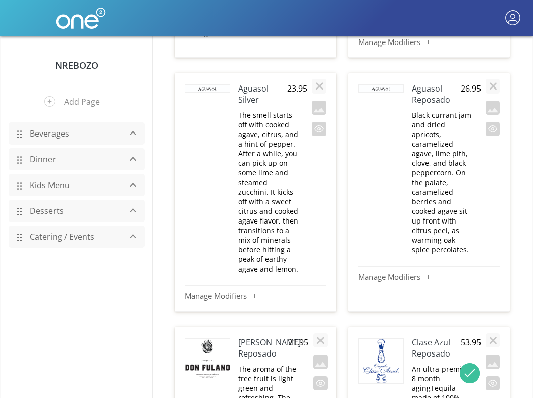
scroll to position [14051, 0]
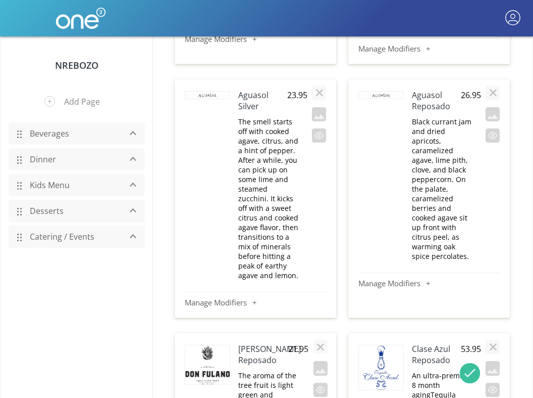
click at [247, 89] on h4 "Aguasol Silver" at bounding box center [262, 100] width 49 height 22
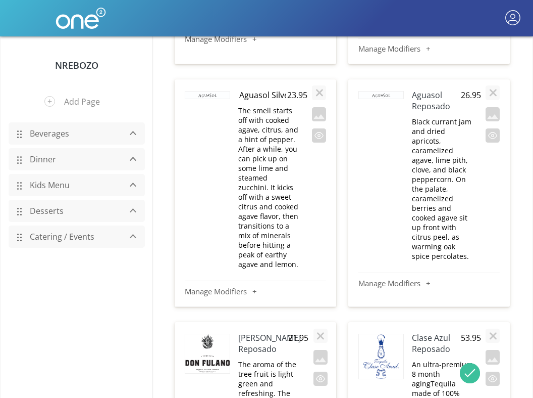
click at [255, 89] on input "Aguasol Silver" at bounding box center [262, 95] width 49 height 12
click at [220, 91] on img at bounding box center [207, 95] width 44 height 8
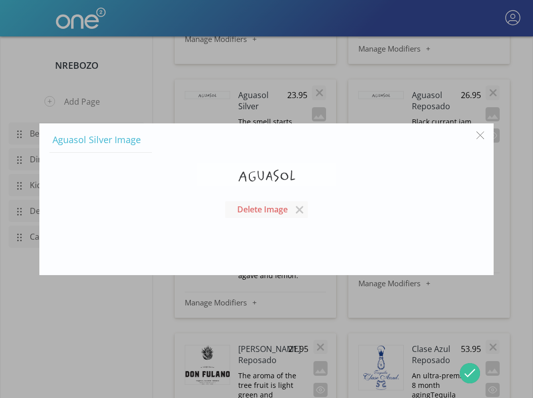
click at [479, 134] on button "button" at bounding box center [480, 135] width 19 height 19
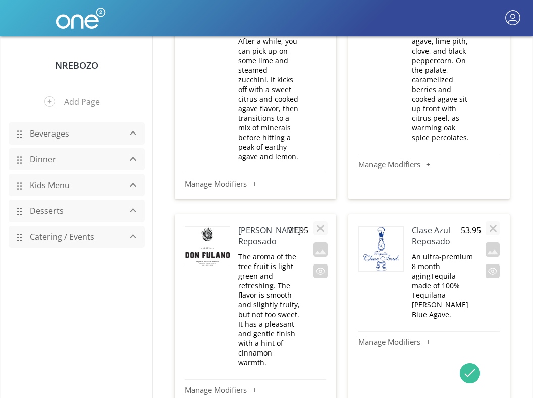
scroll to position [14227, 0]
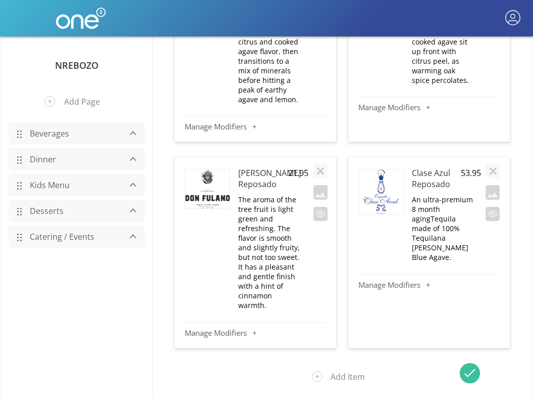
click at [250, 167] on h4 "[PERSON_NAME] Reposado" at bounding box center [263, 178] width 50 height 22
click at [215, 169] on img at bounding box center [207, 188] width 44 height 39
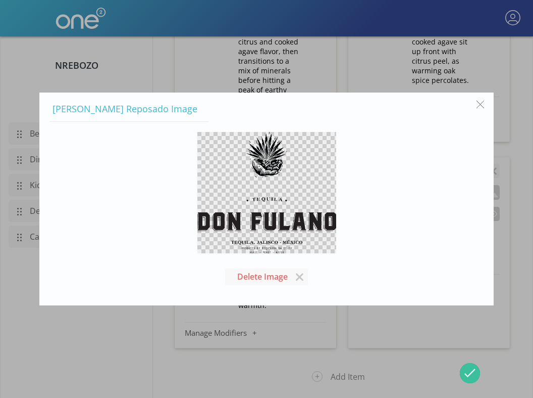
click at [482, 104] on button "button" at bounding box center [480, 104] width 19 height 19
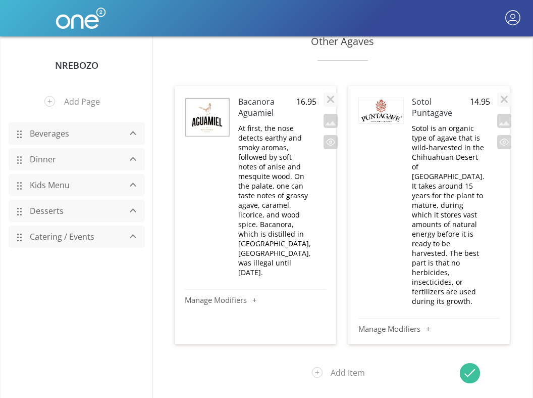
scroll to position [14618, 0]
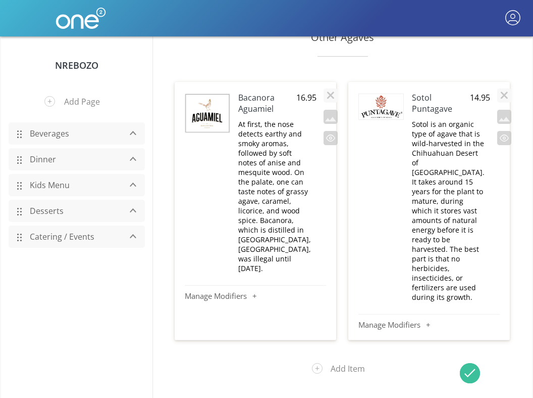
click at [247, 92] on h4 "Bacanora Aguamiel" at bounding box center [267, 103] width 58 height 22
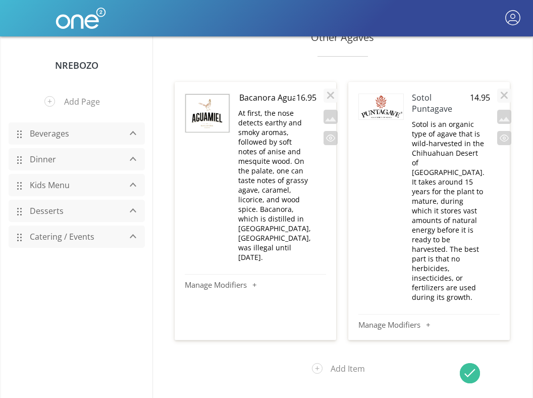
click at [252, 91] on input "Bacanora Aguamiel" at bounding box center [267, 97] width 58 height 12
click at [210, 94] on img at bounding box center [207, 113] width 44 height 38
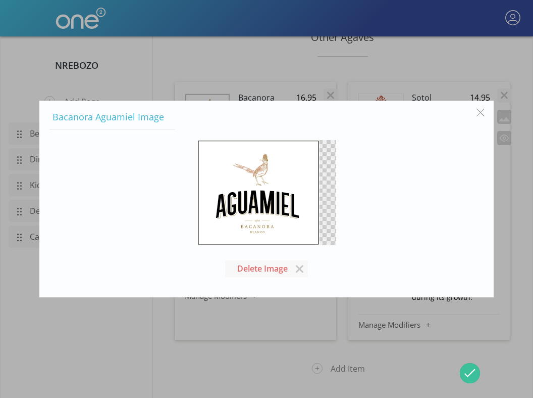
click at [481, 113] on button "button" at bounding box center [480, 112] width 19 height 19
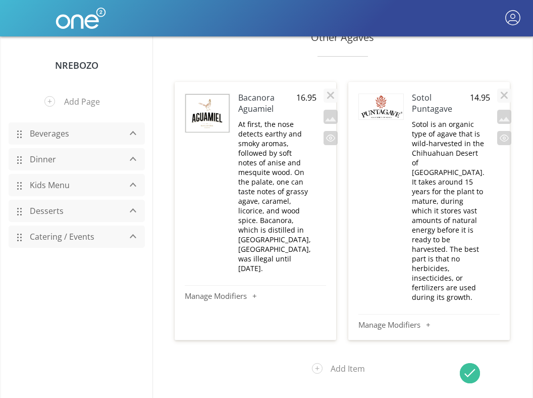
click at [425, 92] on h4 "Sotol Puntagave" at bounding box center [441, 103] width 58 height 22
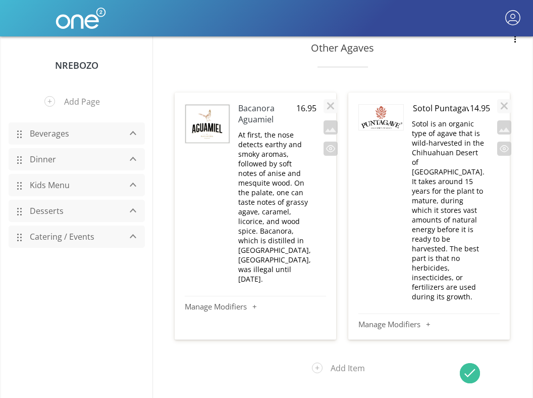
click at [387, 105] on img at bounding box center [381, 117] width 44 height 25
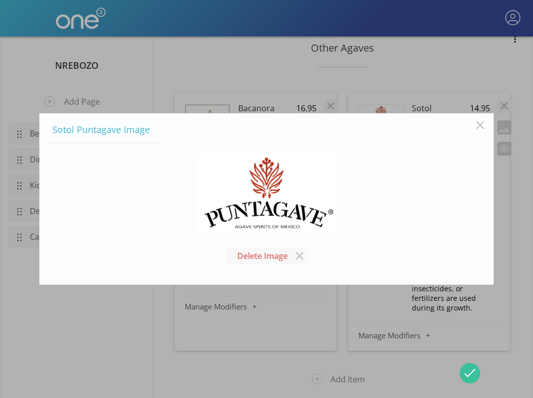
click at [480, 130] on button "button" at bounding box center [480, 125] width 19 height 19
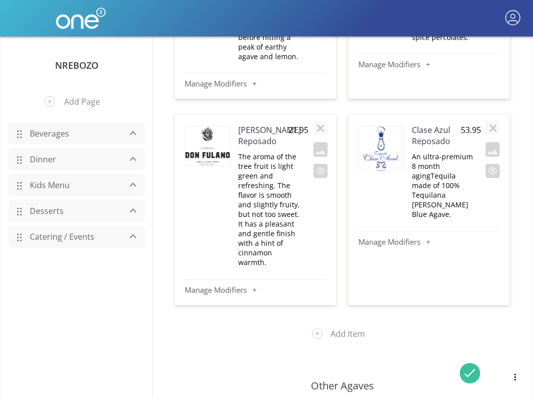
scroll to position [14416, 0]
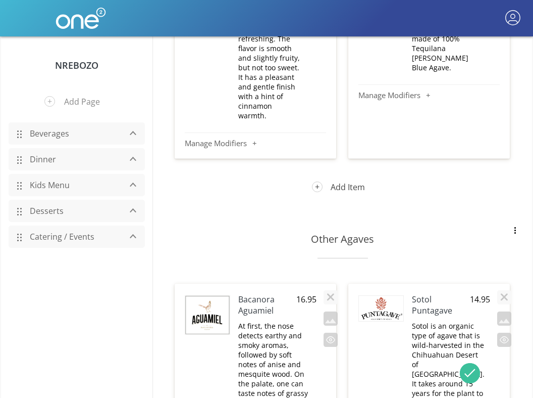
click at [333, 174] on button "Add Item" at bounding box center [343, 187] width 76 height 26
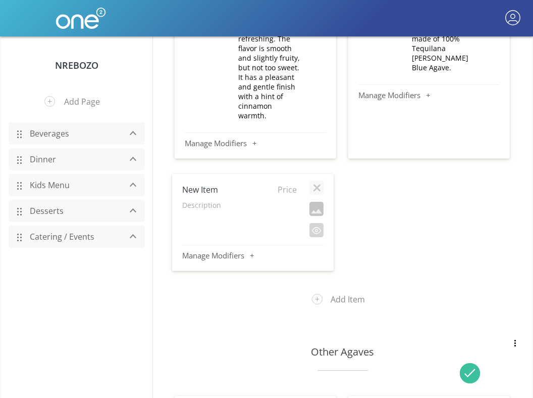
click at [317, 202] on button "button" at bounding box center [317, 209] width 14 height 14
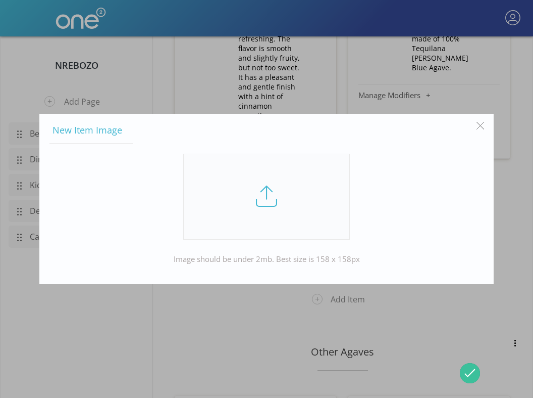
click at [257, 204] on link at bounding box center [266, 197] width 167 height 86
click at [0, 0] on input "file" at bounding box center [0, 0] width 0 height 0
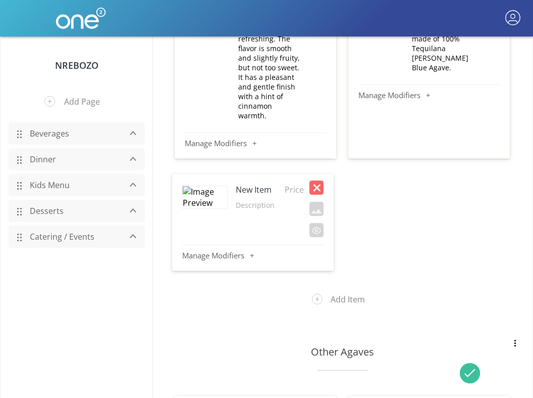
click at [318, 180] on button "button" at bounding box center [317, 187] width 14 height 14
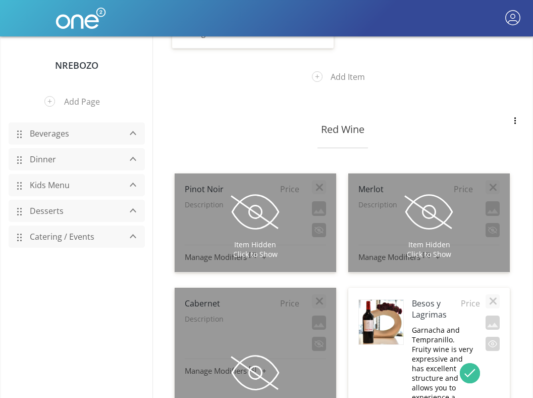
scroll to position [7567, 0]
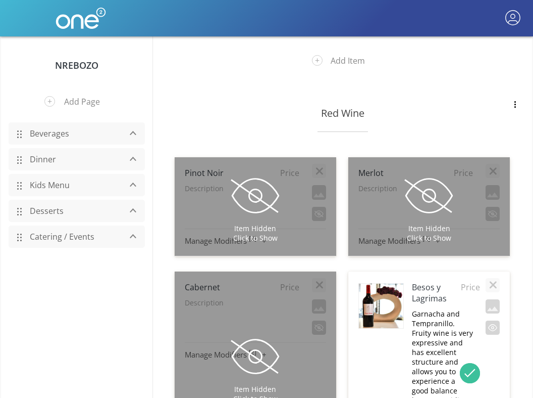
click at [428, 281] on h4 "Besos y Lagrimas" at bounding box center [436, 292] width 49 height 22
click at [386, 283] on img at bounding box center [381, 305] width 44 height 44
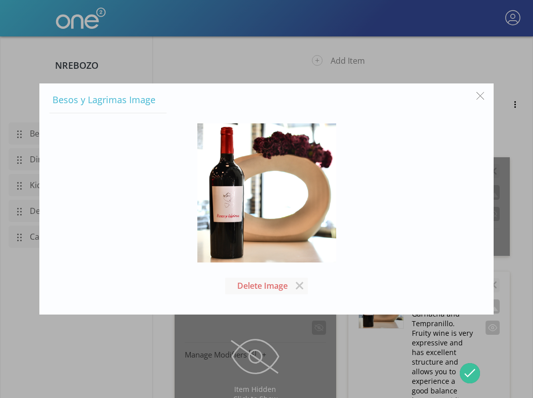
click at [483, 93] on button "button" at bounding box center [480, 95] width 19 height 19
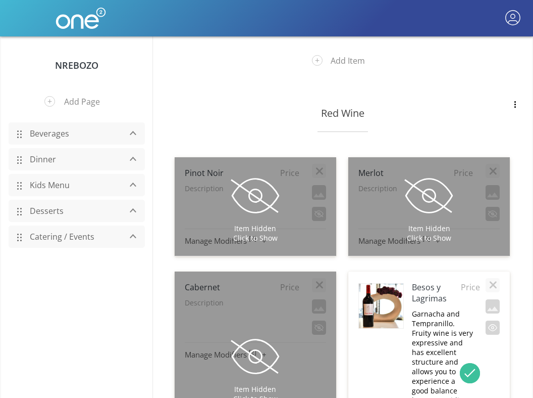
click at [429, 281] on h4 "Besos y Lagrimas" at bounding box center [436, 292] width 49 height 22
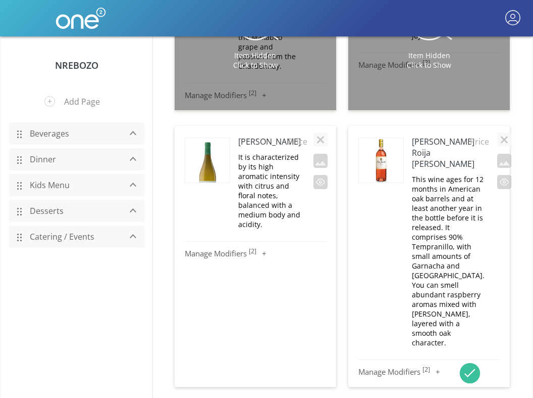
scroll to position [6966, 0]
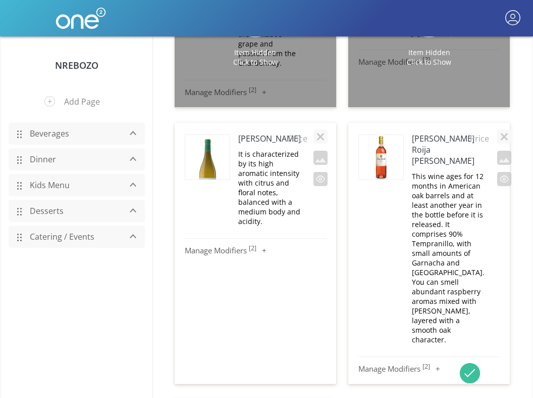
click at [257, 133] on h4 "[PERSON_NAME]" at bounding box center [263, 138] width 50 height 11
click at [218, 135] on img at bounding box center [207, 168] width 44 height 67
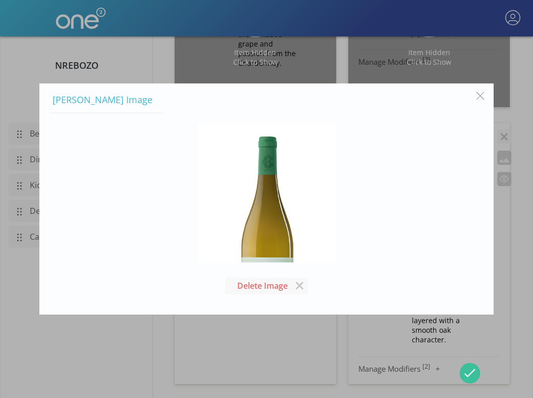
click at [482, 97] on button "button" at bounding box center [480, 95] width 19 height 19
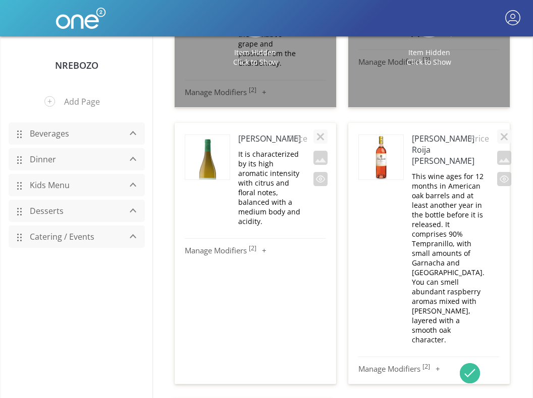
click at [432, 133] on h4 "[PERSON_NAME] Roija [PERSON_NAME]" at bounding box center [441, 149] width 58 height 33
click at [418, 133] on h4 "[PERSON_NAME] Roija [PERSON_NAME]" at bounding box center [441, 149] width 58 height 33
click at [257, 133] on h4 "[PERSON_NAME]" at bounding box center [263, 138] width 50 height 11
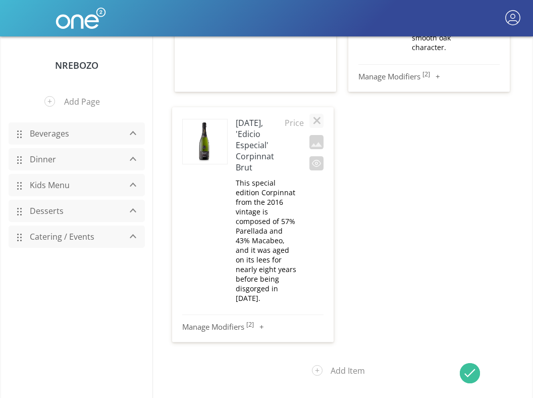
scroll to position [7265, 0]
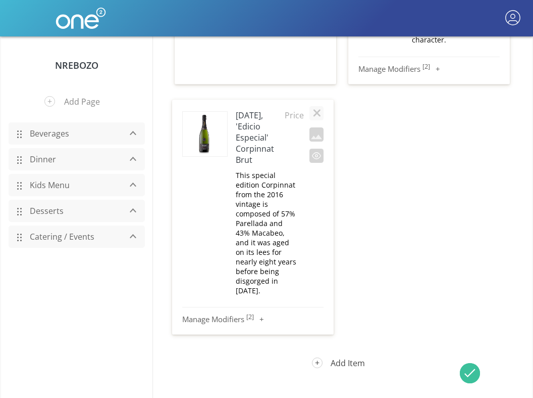
click at [346, 350] on button "Add Item" at bounding box center [343, 363] width 76 height 26
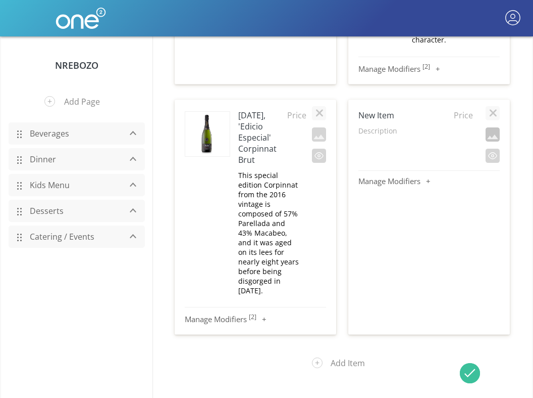
click at [494, 127] on button "button" at bounding box center [493, 134] width 14 height 14
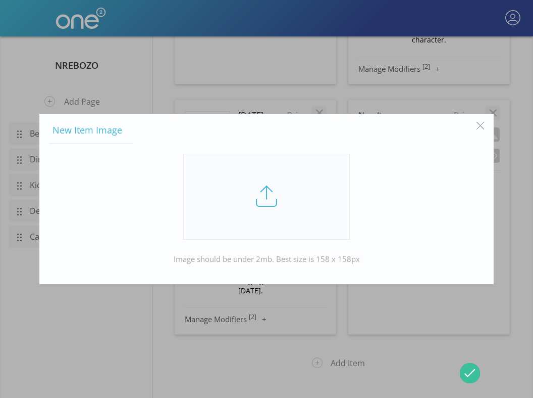
click at [267, 204] on link at bounding box center [266, 197] width 167 height 86
click at [0, 0] on input "file" at bounding box center [0, 0] width 0 height 0
click at [481, 125] on button "button" at bounding box center [480, 125] width 19 height 19
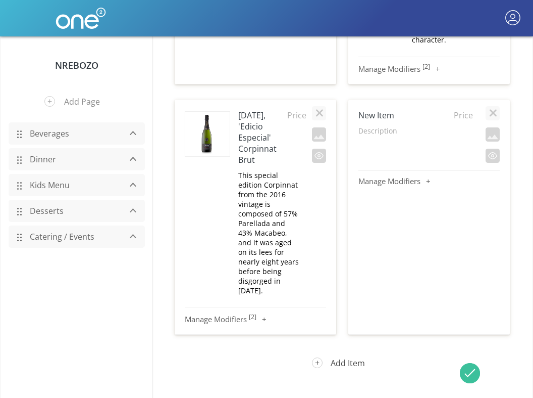
click at [330, 350] on button "Add Item" at bounding box center [343, 363] width 76 height 26
click at [314, 378] on button "button" at bounding box center [317, 385] width 14 height 14
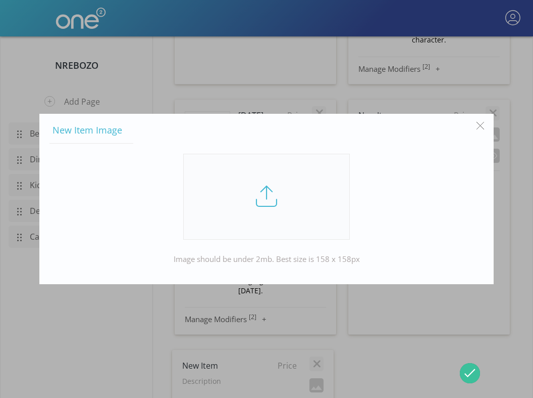
click at [255, 186] on link at bounding box center [266, 197] width 167 height 86
click at [0, 0] on input "file" at bounding box center [0, 0] width 0 height 0
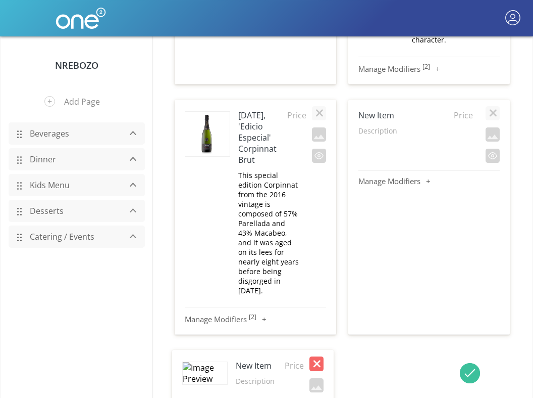
click at [316, 356] on button "button" at bounding box center [317, 363] width 14 height 14
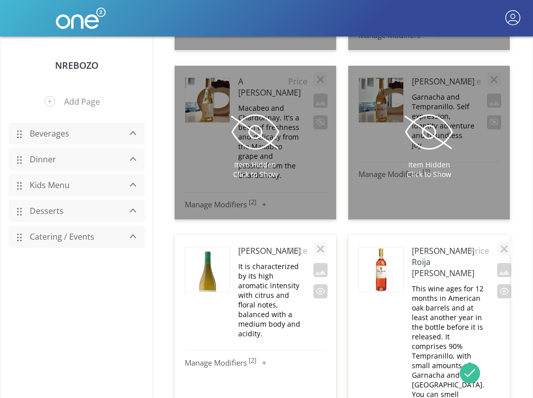
scroll to position [6852, 0]
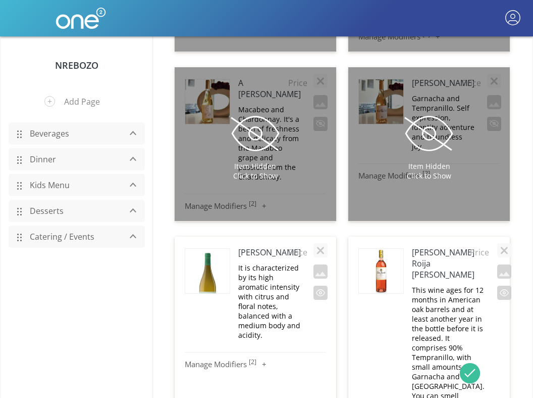
click at [215, 249] on img at bounding box center [207, 282] width 44 height 67
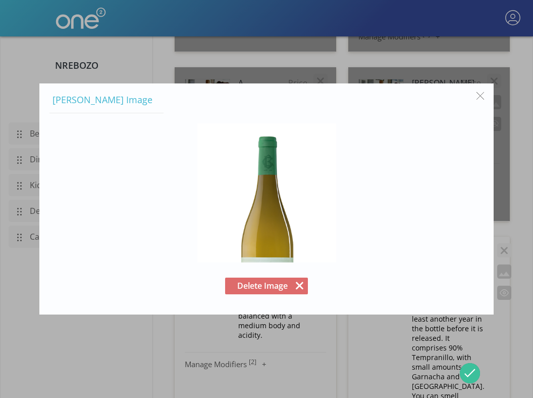
click at [292, 288] on button "Delete Image" at bounding box center [266, 285] width 83 height 17
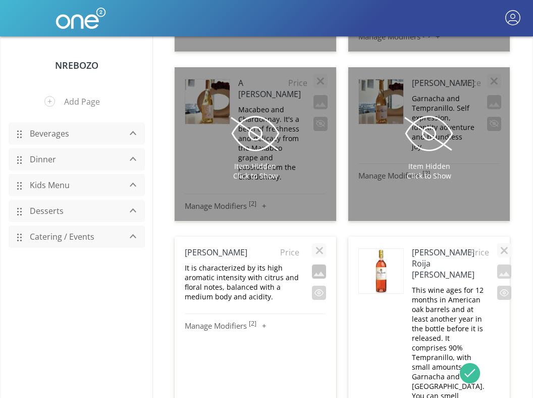
click at [320, 264] on button "button" at bounding box center [319, 271] width 14 height 14
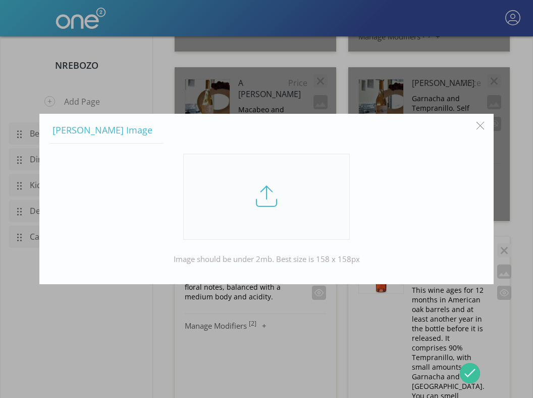
click at [276, 190] on link at bounding box center [266, 197] width 167 height 86
click at [0, 0] on input "file" at bounding box center [0, 0] width 0 height 0
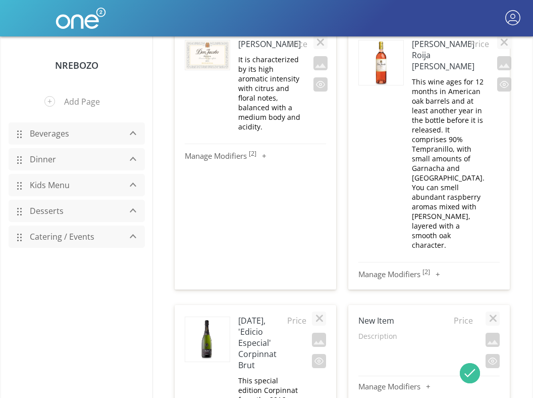
scroll to position [7061, 0]
click at [265, 314] on h4 "[DATE], 'Edicio Especial' Corpinnat Brut" at bounding box center [262, 342] width 49 height 56
click at [205, 316] on img at bounding box center [207, 338] width 44 height 44
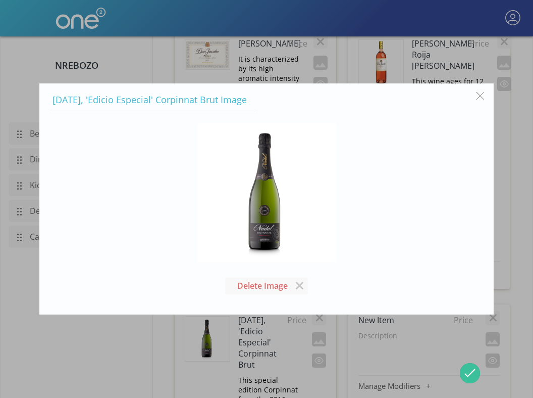
click at [485, 92] on button "button" at bounding box center [480, 95] width 19 height 19
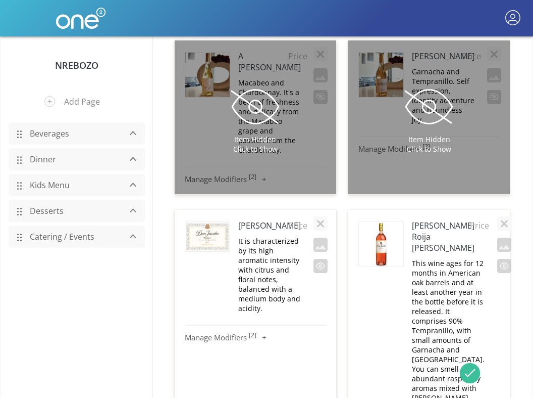
scroll to position [6862, 0]
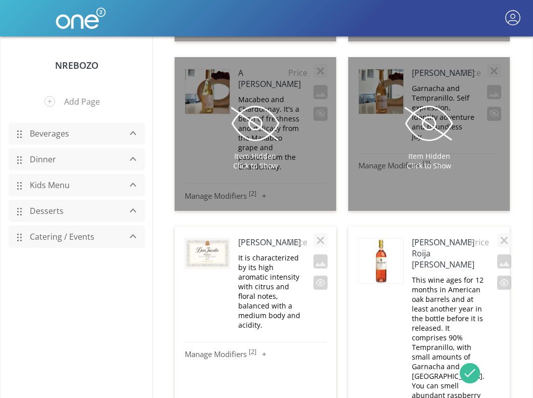
click at [386, 238] on img at bounding box center [381, 260] width 44 height 44
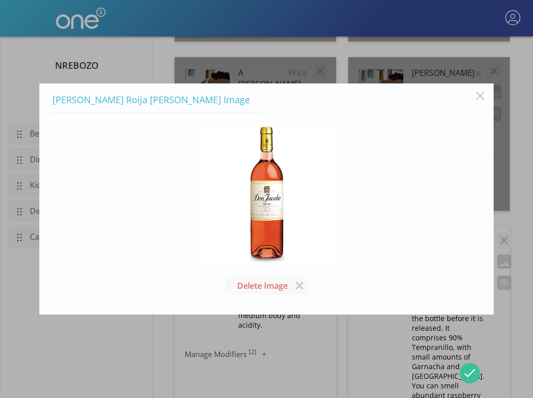
click at [484, 92] on button "button" at bounding box center [480, 95] width 19 height 19
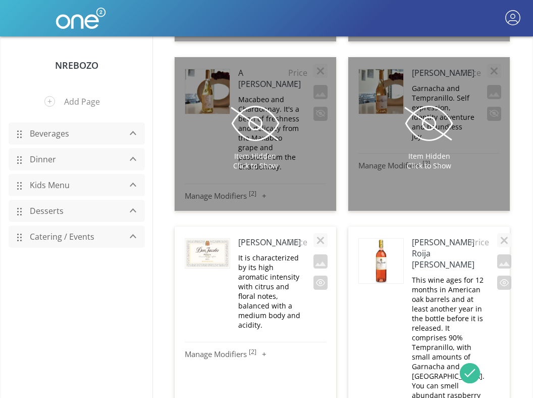
click at [444, 236] on h4 "[PERSON_NAME] Roija [PERSON_NAME]" at bounding box center [441, 252] width 58 height 33
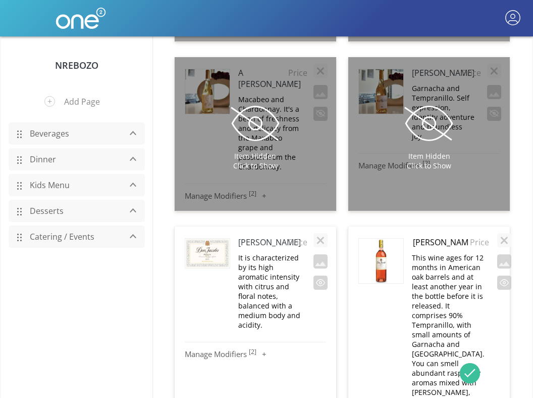
click at [392, 238] on img at bounding box center [381, 260] width 44 height 44
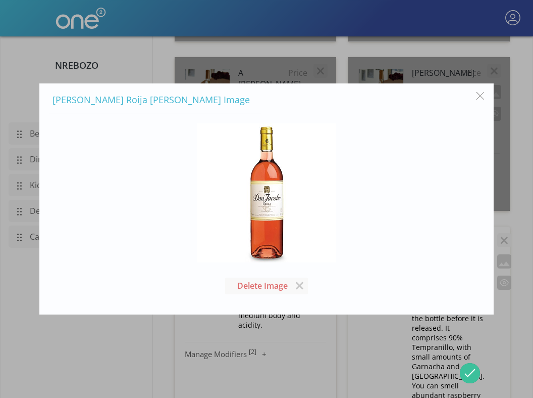
click at [480, 94] on button "button" at bounding box center [480, 95] width 19 height 19
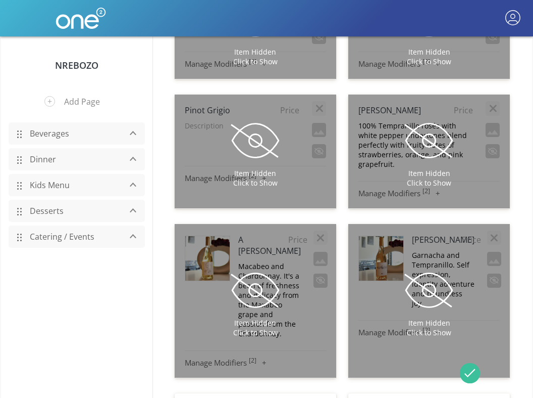
scroll to position [6693, 0]
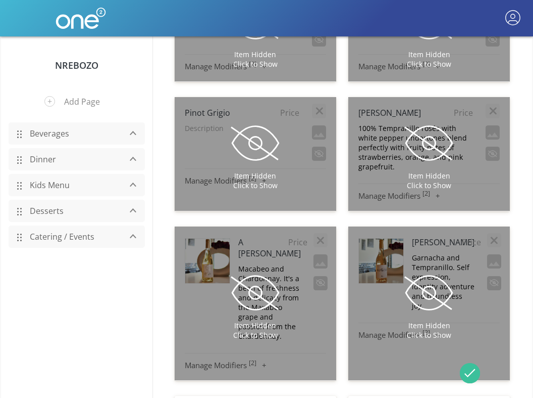
click at [431, 267] on span at bounding box center [429, 292] width 51 height 51
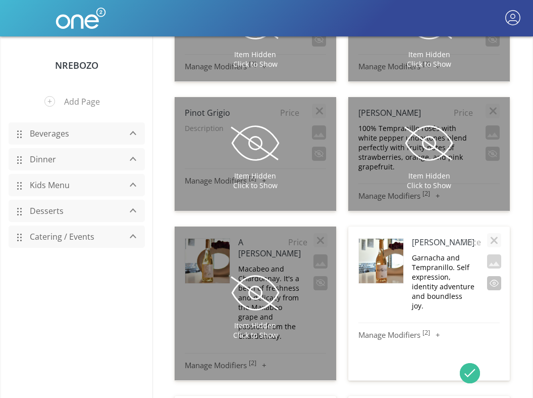
click at [493, 276] on button "button" at bounding box center [494, 283] width 14 height 14
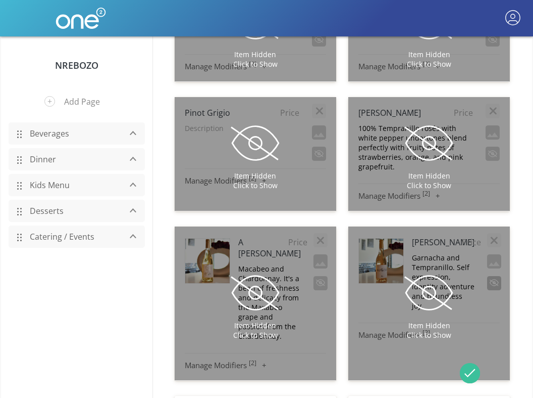
click at [493, 226] on div "Item Hidden Click to Show" at bounding box center [430, 303] width 162 height 154
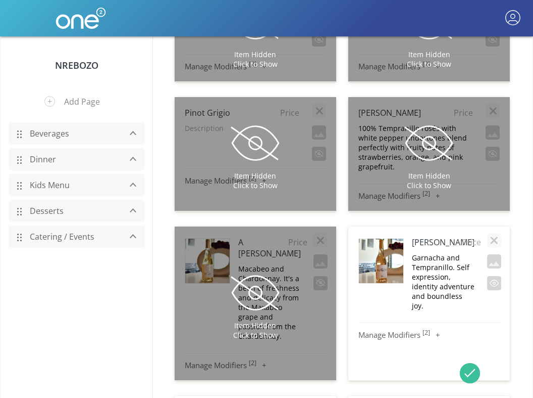
click at [420, 236] on h4 "[PERSON_NAME]" at bounding box center [437, 241] width 50 height 11
click at [383, 238] on img at bounding box center [381, 260] width 44 height 44
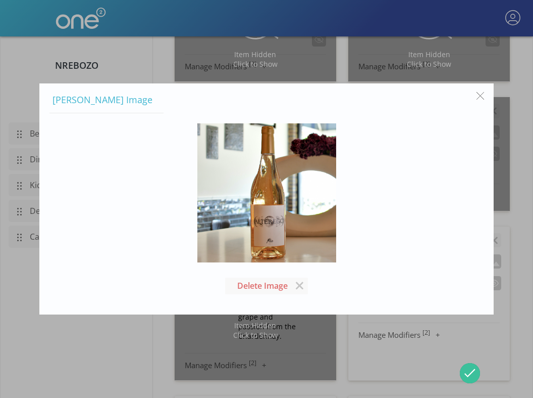
click at [481, 95] on button "button" at bounding box center [480, 95] width 19 height 19
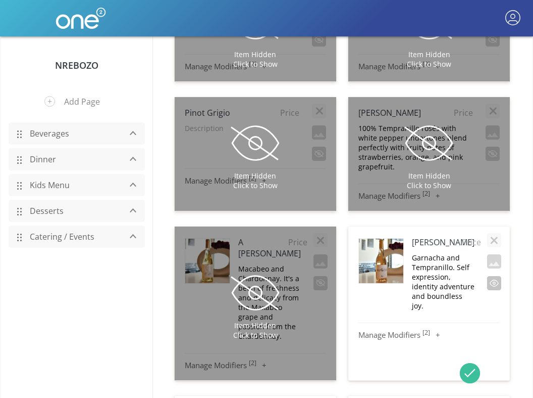
click at [492, 276] on button "button" at bounding box center [494, 283] width 14 height 14
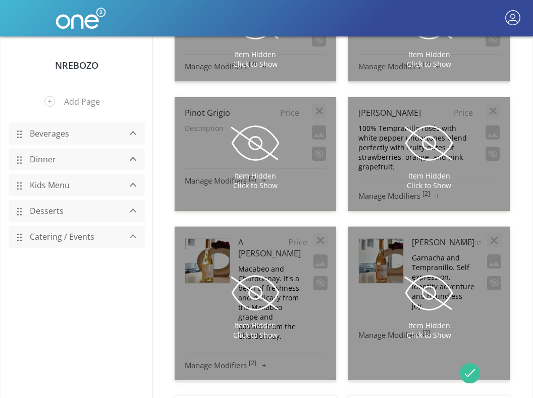
click at [260, 267] on span at bounding box center [255, 292] width 51 height 51
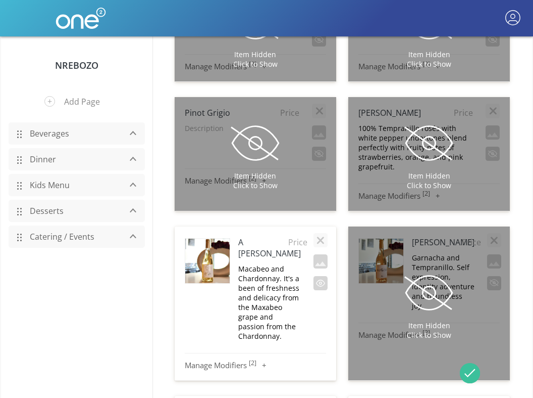
click at [257, 236] on h4 "A [PERSON_NAME]" at bounding box center [263, 247] width 50 height 22
click at [227, 238] on img at bounding box center [207, 260] width 44 height 44
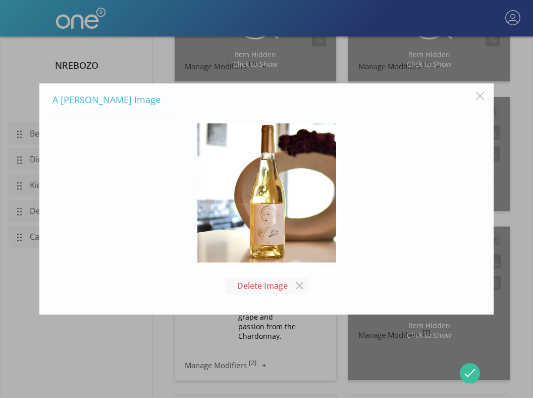
click at [478, 96] on button "button" at bounding box center [480, 95] width 19 height 19
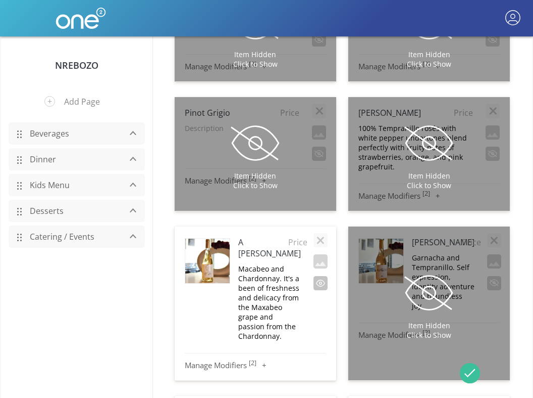
click at [320, 276] on button "button" at bounding box center [321, 283] width 14 height 14
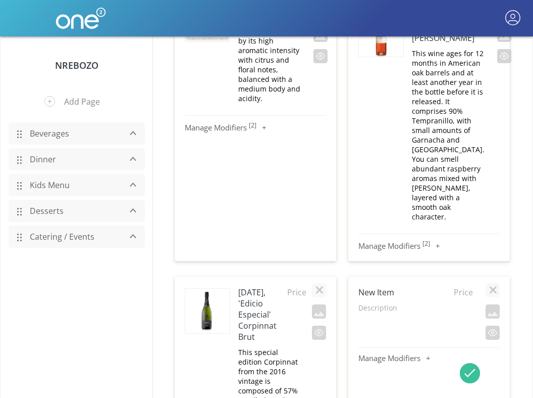
scroll to position [7113, 0]
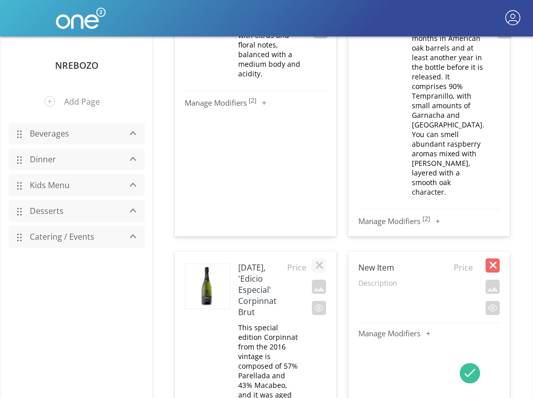
click at [490, 258] on button "button" at bounding box center [493, 265] width 14 height 14
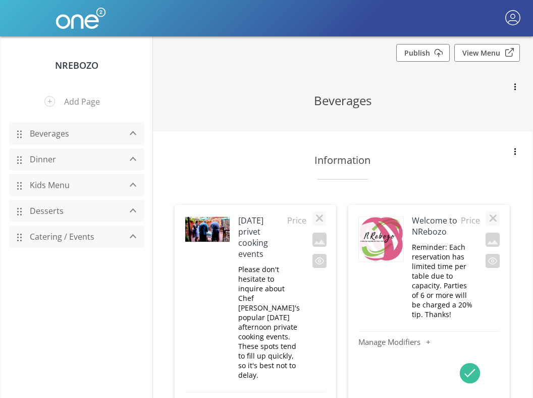
scroll to position [0, 0]
click at [50, 159] on link "Dinner" at bounding box center [73, 159] width 96 height 19
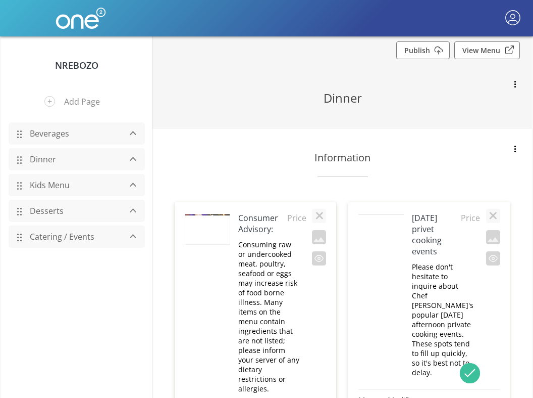
scroll to position [3, 0]
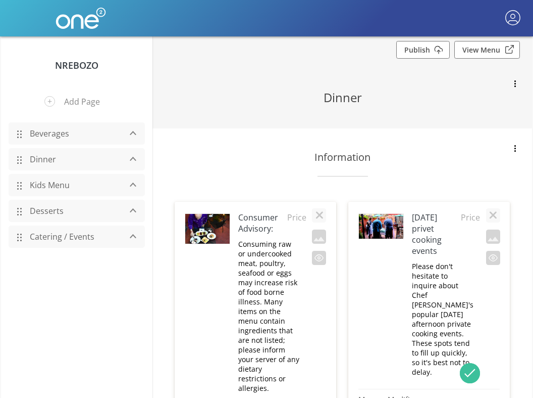
click at [53, 137] on link "Beverages" at bounding box center [73, 133] width 96 height 19
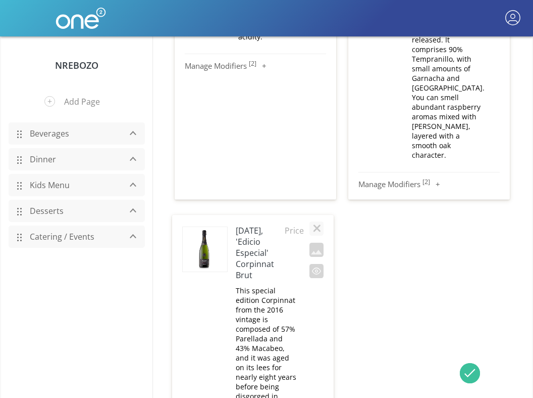
scroll to position [7205, 0]
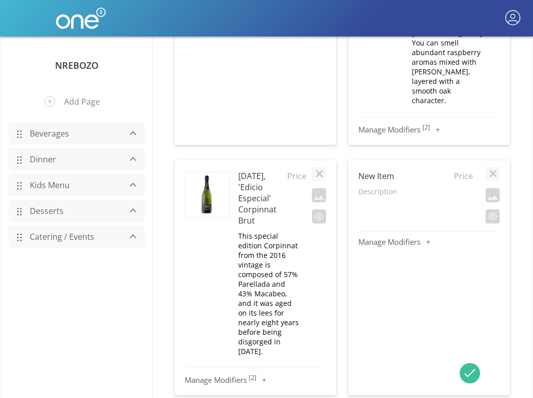
click at [377, 186] on p "Description" at bounding box center [416, 191] width 115 height 10
type textarea "Grape: Verdejo. My first tasting note for this grape. On the nose, a lot of lem…"
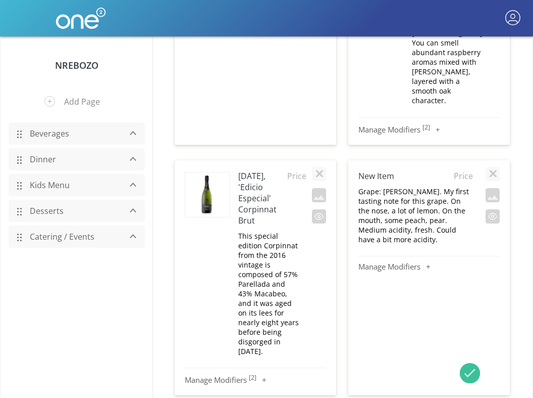
click at [408, 186] on p "Grape: Verdejo. My first tasting note for this grape. On the nose, a lot of lem…" at bounding box center [416, 215] width 115 height 58
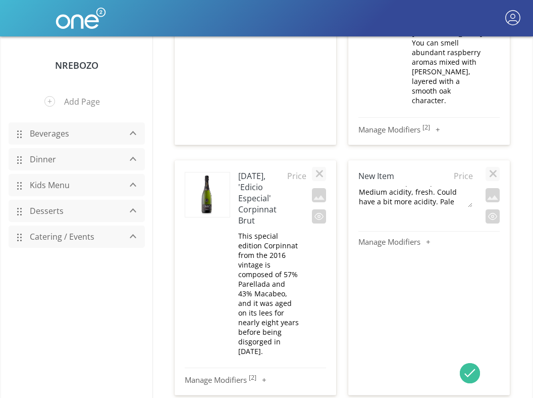
scroll to position [106, 0]
type textarea "Grape: Verdejo. My first tasting note for this grape. On the nose, a lot of lem…"
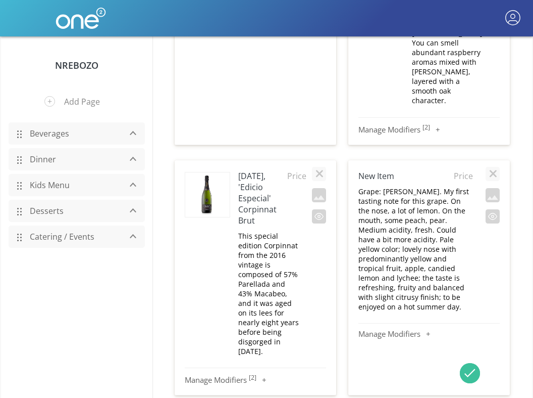
click at [415, 186] on p "Grape: Verdejo. My first tasting note for this grape. On the nose, a lot of lem…" at bounding box center [416, 248] width 115 height 125
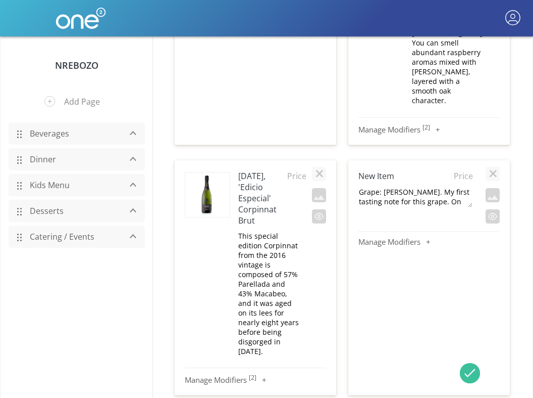
click at [421, 165] on div "New Item Price Grape: Verdejo. My first tasting note for this grape. On the nos…" at bounding box center [429, 194] width 141 height 58
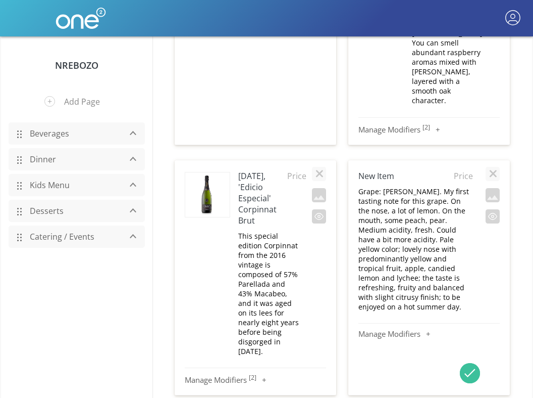
click at [421, 186] on p "Grape: Verdejo. My first tasting note for this grape. On the nose, a lot of lem…" at bounding box center [416, 248] width 115 height 125
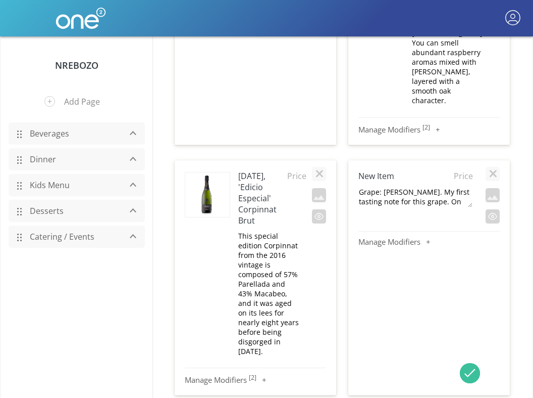
click at [450, 186] on textarea "Grape: Verdejo. My first tasting note for this grape. On the nose, a lot of lem…" at bounding box center [415, 196] width 115 height 21
type textarea "Grape: Verdejo. My first tasting of this grape. The nose is lemon-forward; the …"
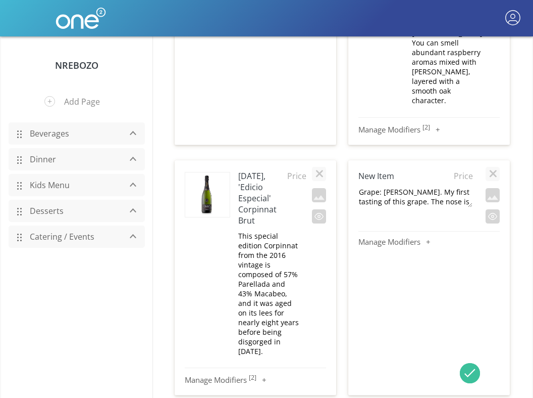
scroll to position [86, 0]
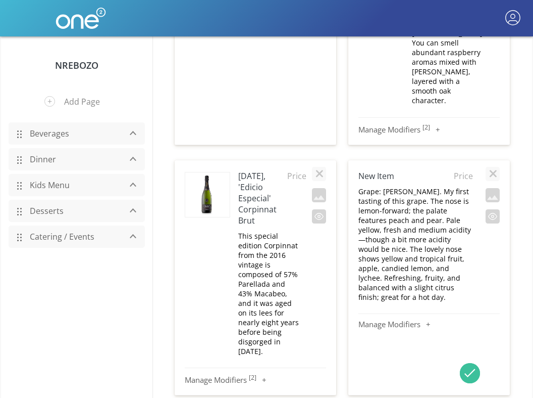
click at [402, 186] on p "Grape: Verdejo. My first tasting of this grape. The nose is lemon-forward; the …" at bounding box center [416, 243] width 115 height 115
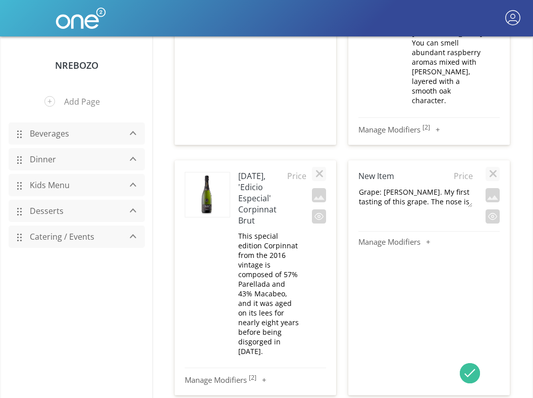
click at [423, 186] on textarea "Grape: Verdejo. My first tasting of this grape. The nose is lemon-forward; the …" at bounding box center [415, 196] width 115 height 21
drag, startPoint x: 392, startPoint y: 119, endPoint x: 350, endPoint y: 106, distance: 44.4
click at [350, 160] on div "New Item Price Grape: Verdejo. My first tasting of this grape. The nose is lemo…" at bounding box center [430, 277] width 162 height 235
type textarea "The nose is lemon-forward; the palate features peach and pear. Pale yellow, fre…"
click at [353, 203] on div "New Item Price The nose is lemon-forward; the palate features peach and pear. P…" at bounding box center [430, 277] width 162 height 235
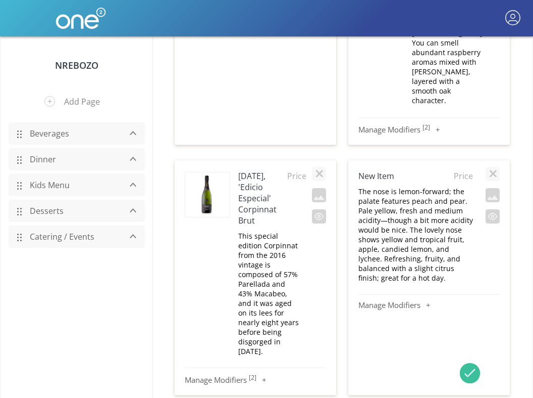
click at [407, 186] on p "The nose is lemon-forward; the palate features peach and pear. Pale yellow, fre…" at bounding box center [416, 234] width 115 height 96
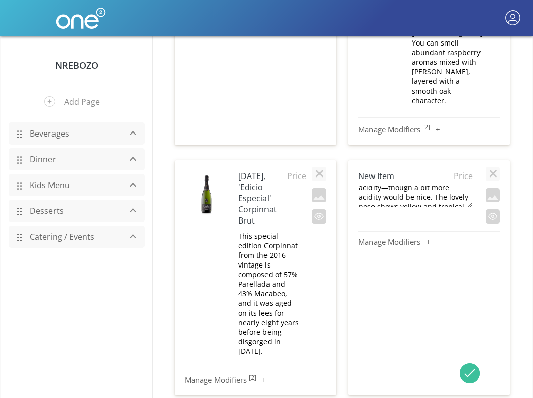
scroll to position [34, 0]
click at [409, 186] on textarea "The nose is lemon-forward; the palate features peach and pear. Pale yellow, fre…" at bounding box center [415, 196] width 115 height 21
type textarea "The nose is lemon-forward; the palate features peach and pear. The lovely nose …"
click at [442, 186] on textarea "The nose is lemon-forward; the palate features peach and pear. The lovely nose …" at bounding box center [415, 196] width 115 height 21
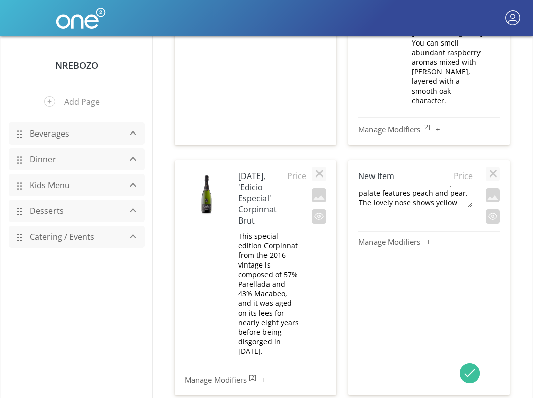
click at [454, 205] on div "New Item Price The nose is lemon-forward; the palate features peach and pear. T…" at bounding box center [430, 277] width 162 height 235
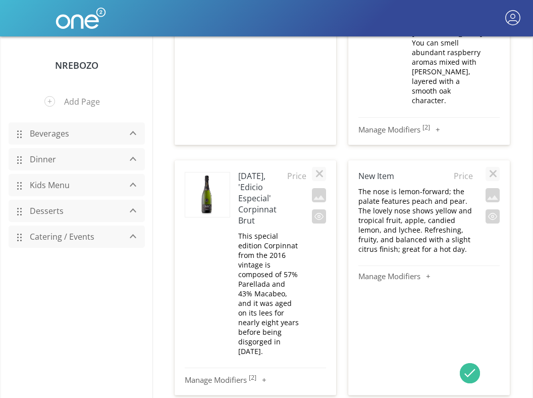
click at [374, 186] on p "The nose is lemon-forward; the palate features peach and pear. The lovely nose …" at bounding box center [416, 219] width 115 height 67
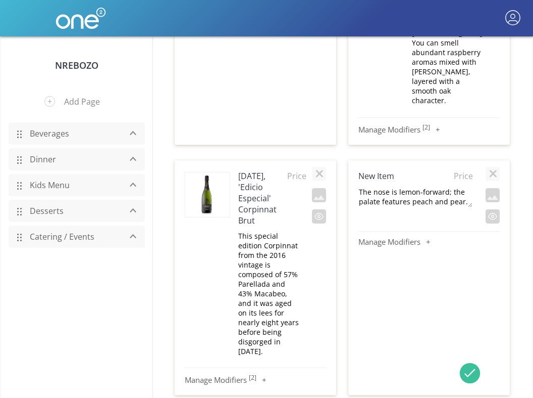
click at [450, 165] on div "New Item Price The nose is lemon-forward; the palate features peach and pear. T…" at bounding box center [429, 205] width 141 height 81
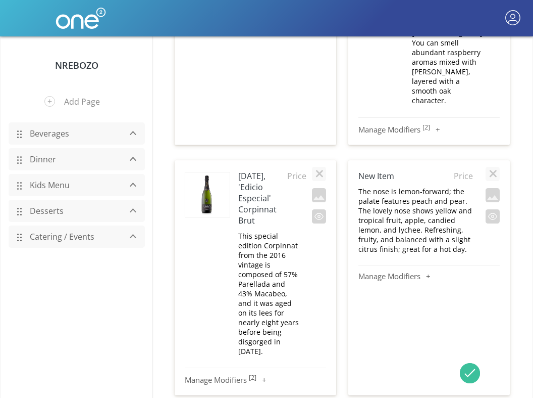
click at [436, 186] on p "The nose is lemon-forward; the palate features peach and pear. The lovely nose …" at bounding box center [416, 219] width 115 height 67
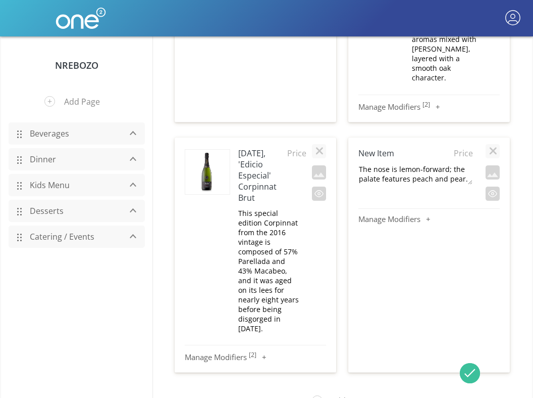
scroll to position [7235, 0]
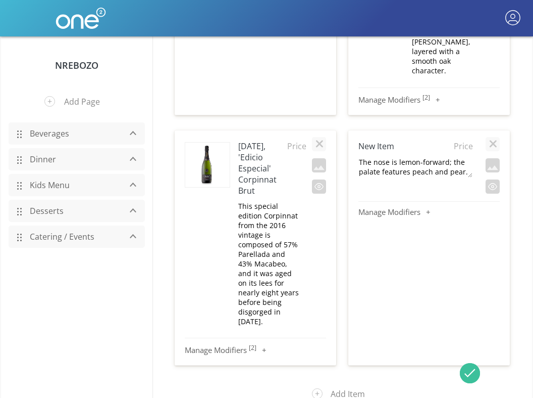
click at [416, 156] on textarea "The nose is lemon-forward; the palate features peach and pear. The lovely nose …" at bounding box center [415, 166] width 115 height 21
drag, startPoint x: 397, startPoint y: 92, endPoint x: 517, endPoint y: 90, distance: 120.2
type textarea "The nose is lemon-forward; the palate features peach and pear. The lovely nose …"
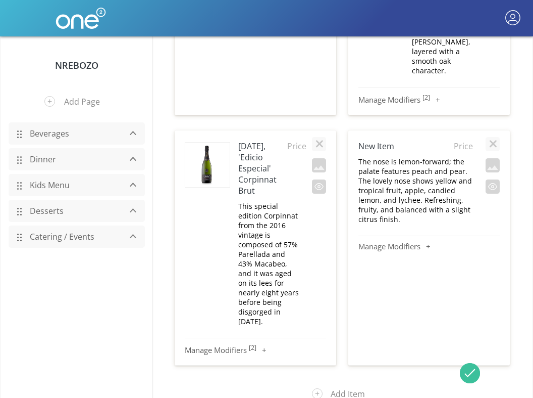
click at [389, 140] on h4 "New Item" at bounding box center [405, 145] width 92 height 11
type input "Linaje Garsea Rueda"
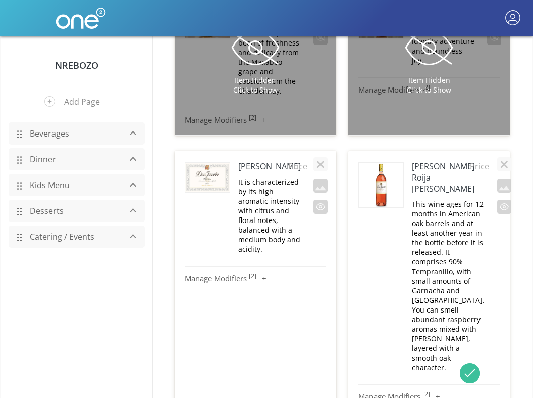
scroll to position [6918, 0]
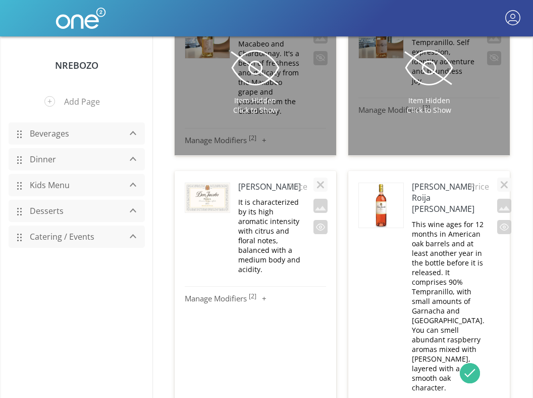
click at [251, 291] on sup "[ 2 ]" at bounding box center [253, 295] width 8 height 9
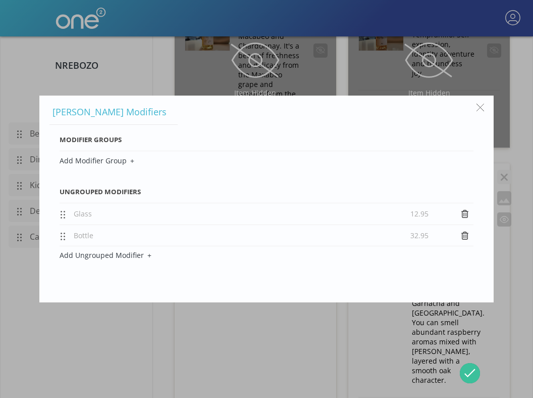
scroll to position [6926, 0]
click at [482, 107] on button "button" at bounding box center [480, 107] width 19 height 19
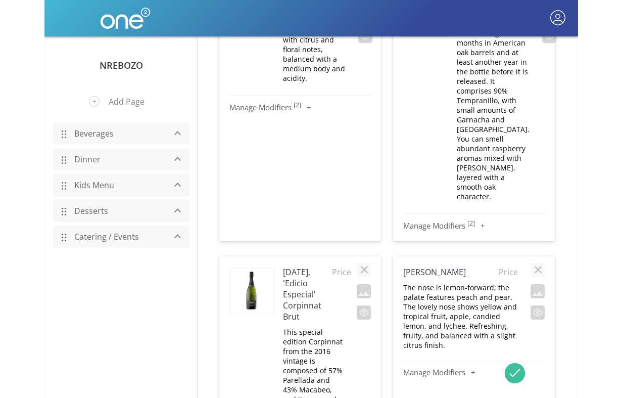
scroll to position [7168, 0]
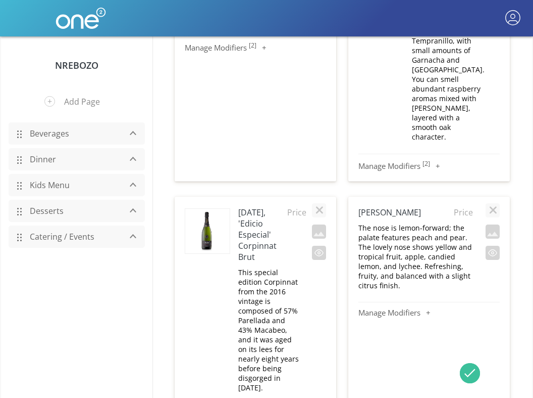
click at [396, 307] on button "Manage Modifiers" at bounding box center [429, 312] width 141 height 10
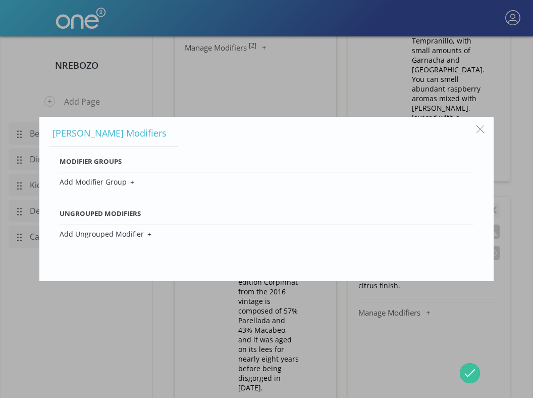
click at [106, 182] on button "Add Modifier Group" at bounding box center [267, 181] width 414 height 19
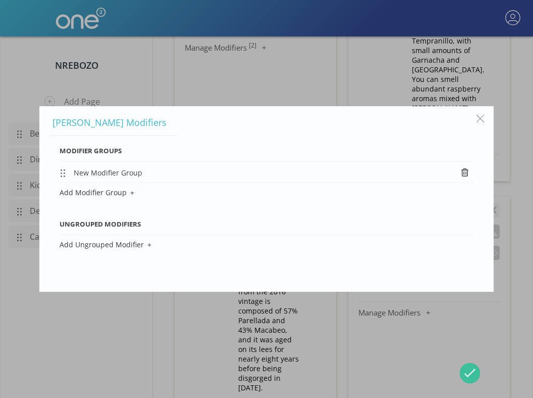
click at [106, 172] on button "New Modifier Group" at bounding box center [253, 173] width 359 height 10
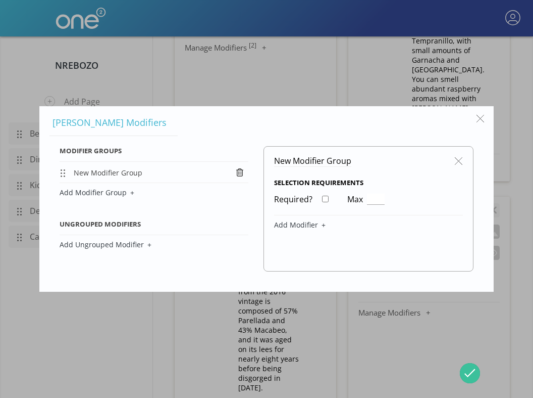
click at [301, 162] on span "New Modifier Group" at bounding box center [312, 160] width 77 height 11
type input "Glass"
click at [354, 182] on h5 "Selection Requirements" at bounding box center [368, 182] width 189 height 9
click at [211, 213] on div "Modifier Groups Glass Add Modifier Group Ungrouped Modifiers Add Ungrouped Modi…" at bounding box center [154, 208] width 189 height 125
click at [311, 165] on div "Glass" at bounding box center [371, 165] width 194 height 27
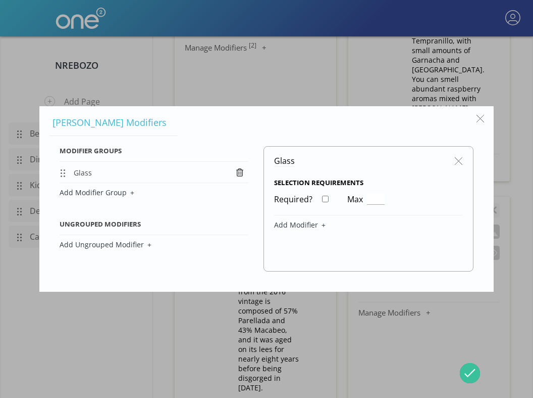
click at [370, 201] on input "number" at bounding box center [376, 198] width 18 height 11
click at [319, 222] on button "Add Modifier" at bounding box center [368, 224] width 189 height 19
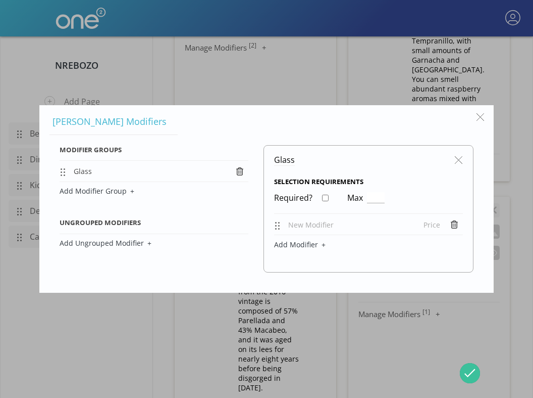
click at [305, 222] on span "New Modifier" at bounding box center [310, 225] width 45 height 10
type input "Glass"
click at [436, 224] on span "Price" at bounding box center [432, 224] width 17 height 10
type input "12.95"
click at [261, 201] on div "Modifier Groups Glass Add Modifier Group Ungrouped Modifiers Add Ungrouped Modi…" at bounding box center [267, 208] width 414 height 127
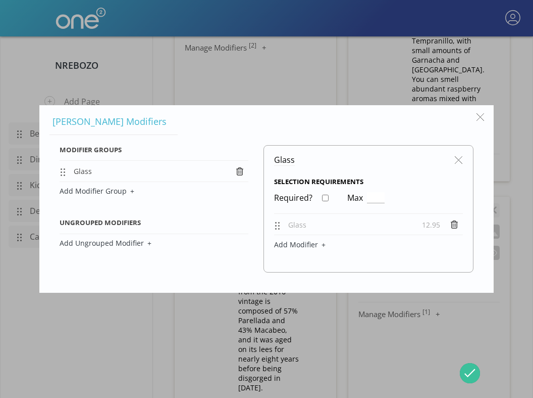
click at [109, 193] on button "Add Modifier Group" at bounding box center [154, 190] width 189 height 19
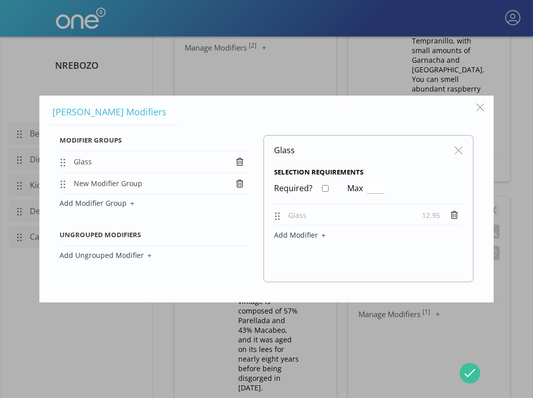
click at [132, 184] on button "New Modifier Group" at bounding box center [152, 183] width 156 height 10
click at [460, 154] on button "button" at bounding box center [459, 149] width 19 height 19
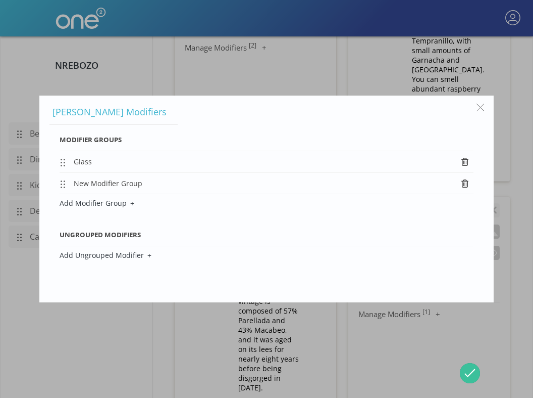
click at [464, 183] on icon at bounding box center [465, 183] width 7 height 8
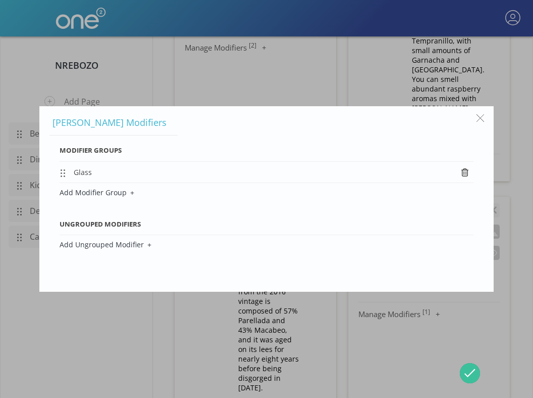
click at [92, 171] on button "Glass" at bounding box center [253, 173] width 359 height 10
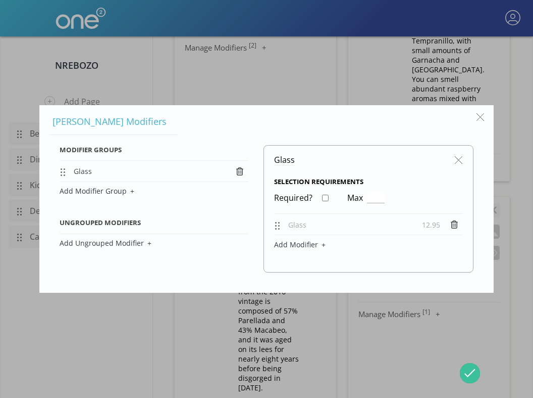
click at [302, 242] on button "Add Modifier" at bounding box center [368, 243] width 189 height 19
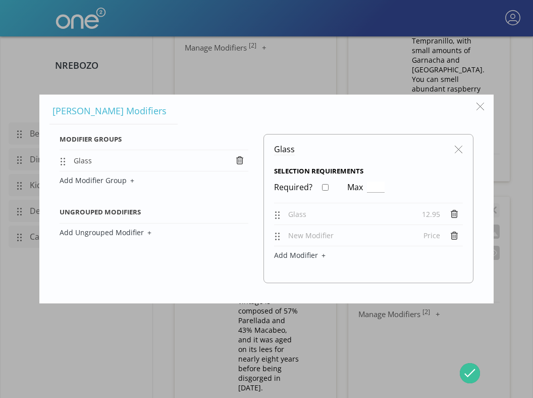
click at [303, 240] on div "New Modifier Price" at bounding box center [368, 232] width 189 height 17
click at [307, 236] on span "New Modifier" at bounding box center [310, 235] width 45 height 10
type input "Bottle"
click at [429, 234] on span "Price" at bounding box center [432, 235] width 17 height 10
type input "32.95"
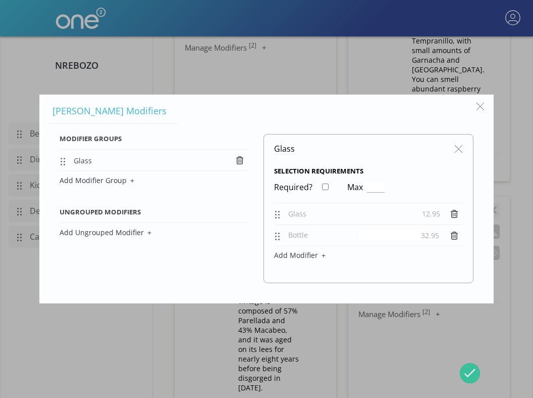
click at [288, 150] on span "Glass" at bounding box center [284, 148] width 21 height 11
type input "Glass or Bottle"
click at [456, 149] on button "button" at bounding box center [459, 148] width 19 height 19
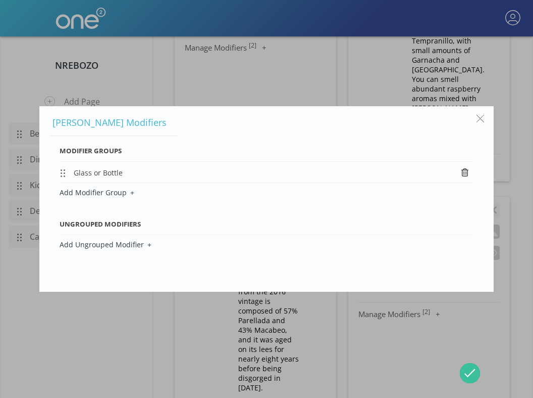
click at [481, 118] on button "button" at bounding box center [480, 118] width 19 height 19
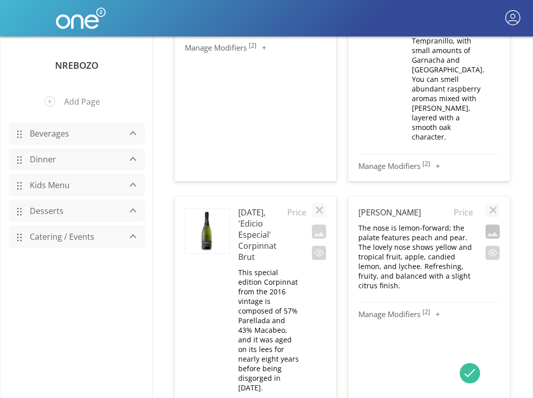
click at [490, 224] on button "button" at bounding box center [493, 231] width 14 height 14
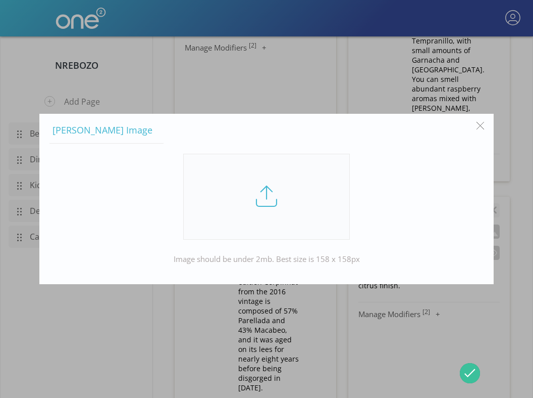
click at [252, 215] on link at bounding box center [266, 197] width 167 height 86
click at [0, 0] on input "file" at bounding box center [0, 0] width 0 height 0
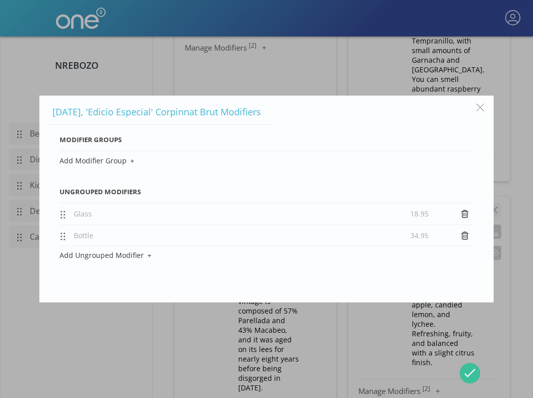
click at [482, 108] on button "button" at bounding box center [480, 107] width 19 height 19
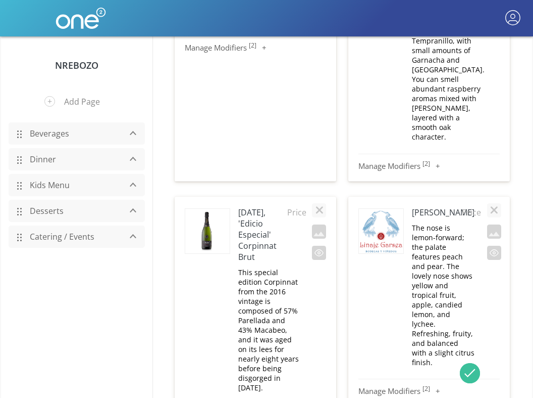
click at [437, 384] on button "Manage Modifiers [ 2 ]" at bounding box center [429, 390] width 141 height 12
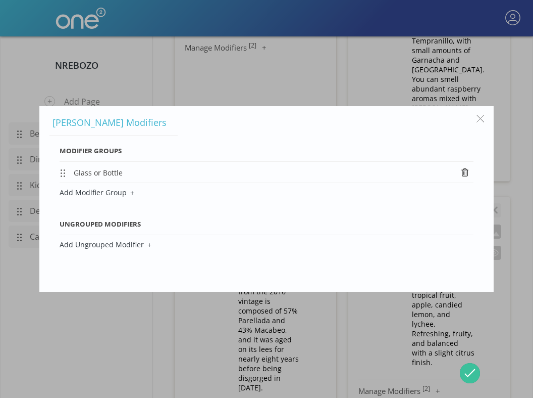
click at [467, 171] on icon at bounding box center [465, 172] width 7 height 8
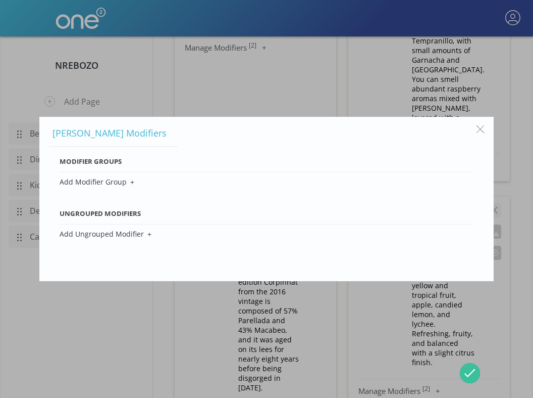
click at [129, 231] on button "Add Ungrouped Modifier" at bounding box center [267, 233] width 414 height 19
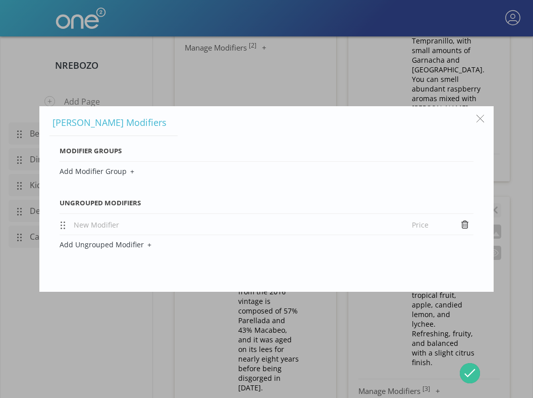
click at [104, 223] on span "New Modifier" at bounding box center [96, 225] width 45 height 10
type input "Glass 12.95"
click at [103, 240] on button "Add Ungrouped Modifier" at bounding box center [267, 243] width 414 height 19
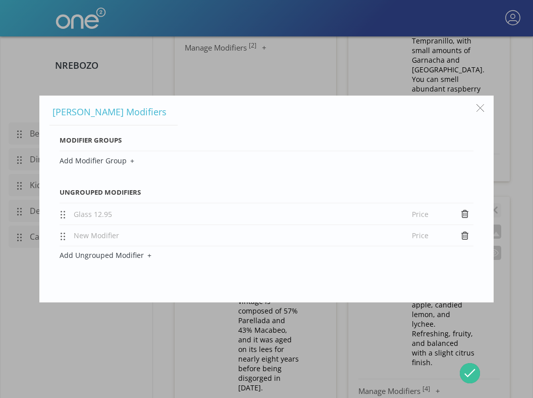
click at [101, 237] on span "New Modifier" at bounding box center [96, 235] width 45 height 10
type input "Bottle"
click at [425, 231] on span "Price" at bounding box center [420, 235] width 17 height 10
type input "32.95"
click at [422, 215] on span "Price" at bounding box center [420, 214] width 17 height 10
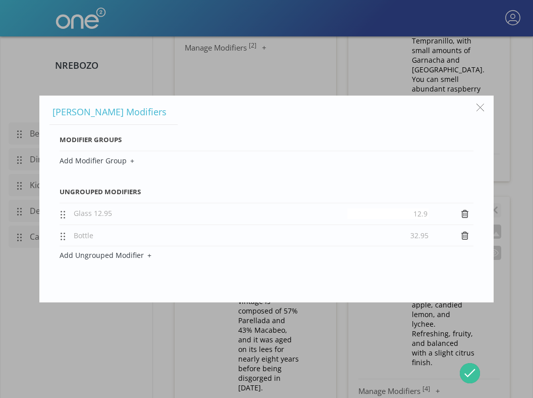
type input "12.95"
click at [115, 208] on div "Glass 12.95 12.95" at bounding box center [267, 211] width 414 height 17
click at [108, 213] on span "Glass 12.95" at bounding box center [93, 214] width 38 height 10
type input "Glass"
click at [481, 108] on button "button" at bounding box center [480, 107] width 19 height 19
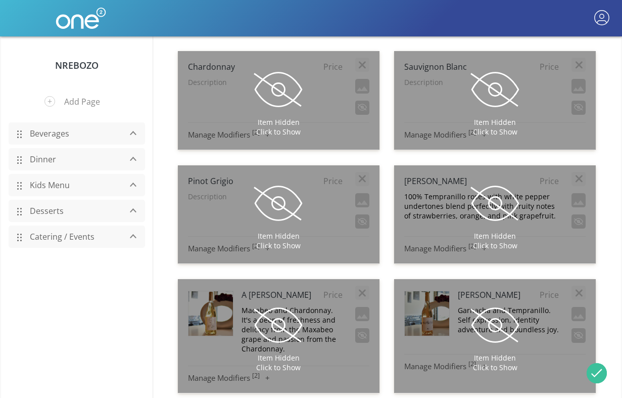
scroll to position [5340, 0]
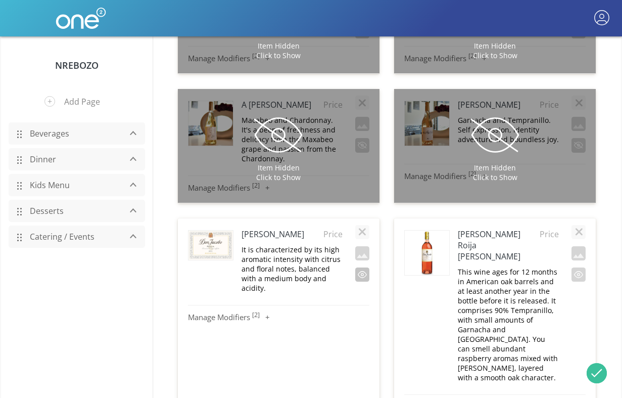
scroll to position [5721, 0]
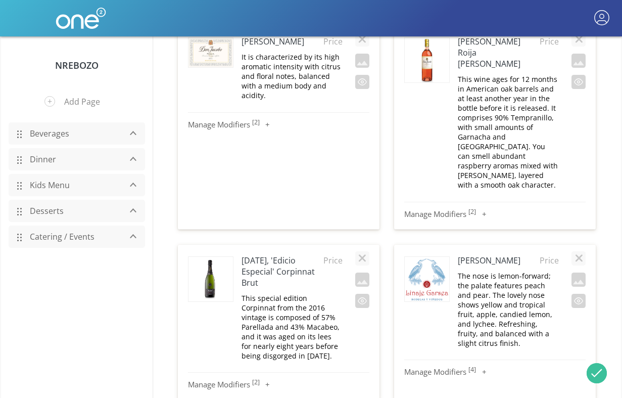
click at [513, 255] on h4 "Linaje Garsea Rueda" at bounding box center [498, 260] width 81 height 11
click at [488, 255] on h4 "Linaje Garsea Rueda" at bounding box center [498, 260] width 81 height 11
click at [488, 271] on p "The nose is lemon-forward; the palate features peach and pear. The lovely nose …" at bounding box center [508, 309] width 101 height 77
click at [483, 255] on h4 "Linaje Garsea Rueda" at bounding box center [498, 260] width 81 height 11
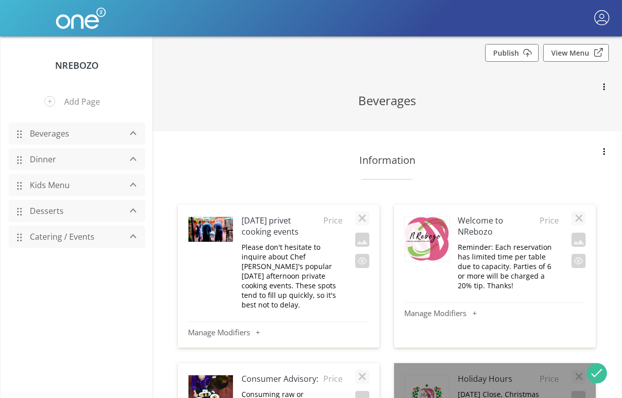
scroll to position [0, 0]
click at [515, 57] on link "Publish" at bounding box center [512, 53] width 54 height 18
